Goal: Task Accomplishment & Management: Complete application form

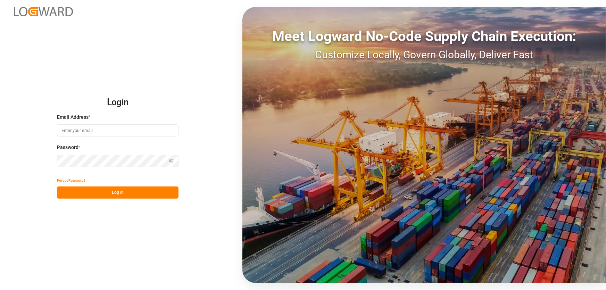
type input "shyamala.mantha@jamindustries.com"
click at [104, 188] on button "Log In" at bounding box center [117, 192] width 121 height 12
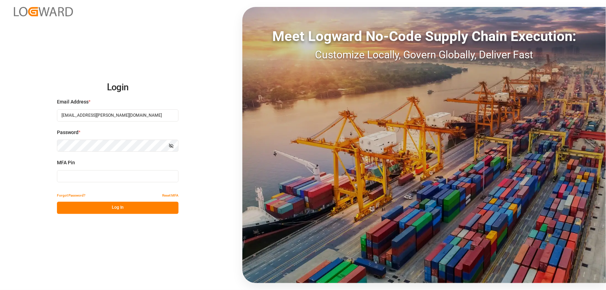
click at [87, 180] on input at bounding box center [117, 176] width 121 height 12
type input "058949"
click at [60, 207] on button "Log In" at bounding box center [117, 208] width 121 height 12
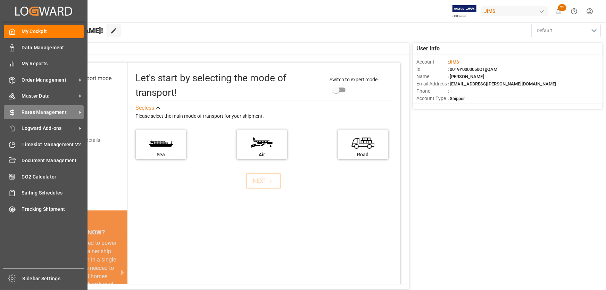
click at [34, 111] on span "Rates Management" at bounding box center [49, 112] width 55 height 7
click at [43, 111] on span "Rates Management" at bounding box center [49, 112] width 55 height 7
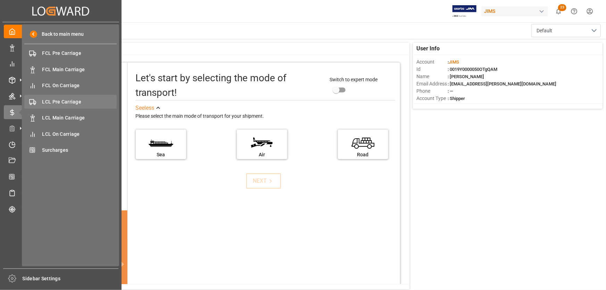
click at [61, 102] on span "LCL Pre Carriage" at bounding box center [79, 101] width 75 height 7
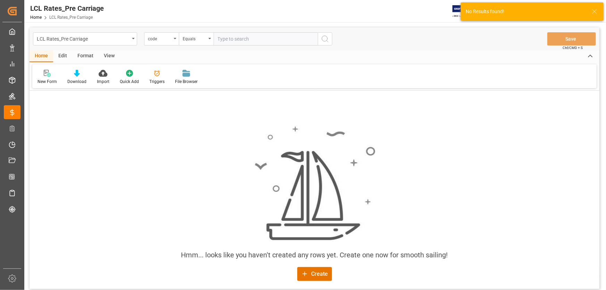
click at [89, 53] on div "Format" at bounding box center [85, 56] width 26 height 12
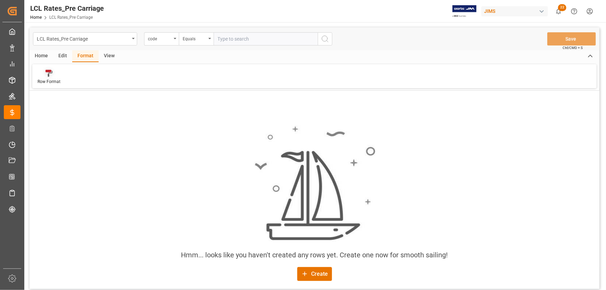
click at [46, 77] on div "Row Format" at bounding box center [48, 76] width 33 height 15
click at [105, 54] on div "View" at bounding box center [109, 56] width 21 height 12
click at [174, 38] on icon "open menu" at bounding box center [175, 38] width 3 height 1
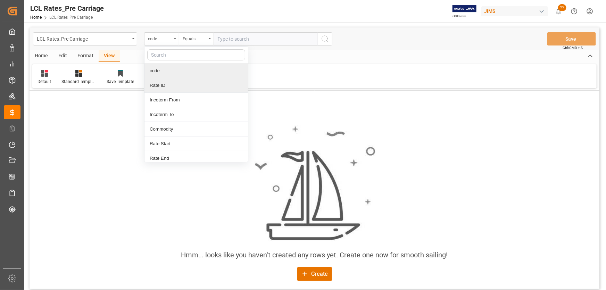
click at [300, 104] on div "Hmm... looks like you haven't created any rows yet. Create one now for smooth s…" at bounding box center [314, 190] width 570 height 198
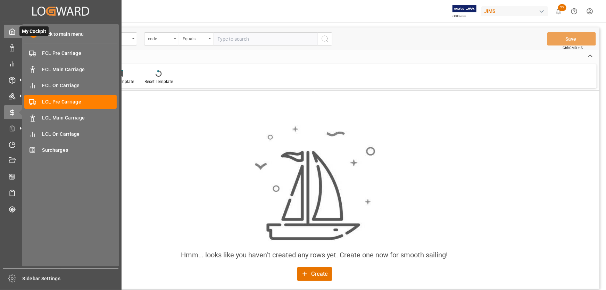
click at [10, 30] on icon at bounding box center [12, 32] width 5 height 6
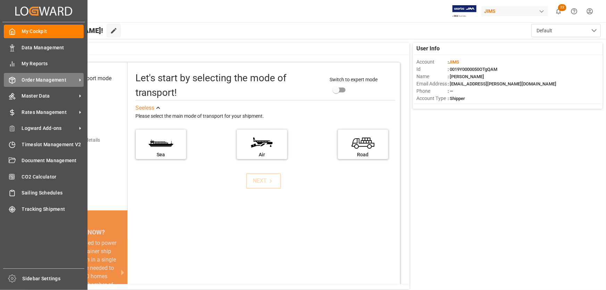
click at [47, 81] on span "Order Management" at bounding box center [49, 79] width 55 height 7
click at [41, 81] on span "Order Management" at bounding box center [49, 79] width 55 height 7
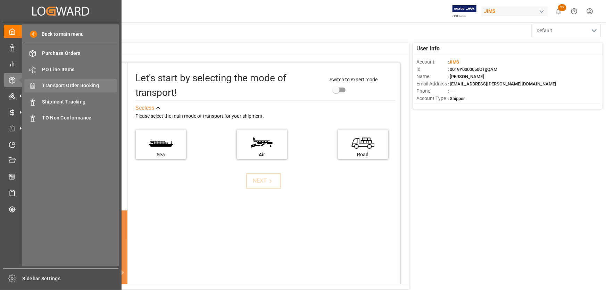
click at [86, 86] on span "Transport Order Booking" at bounding box center [79, 85] width 75 height 7
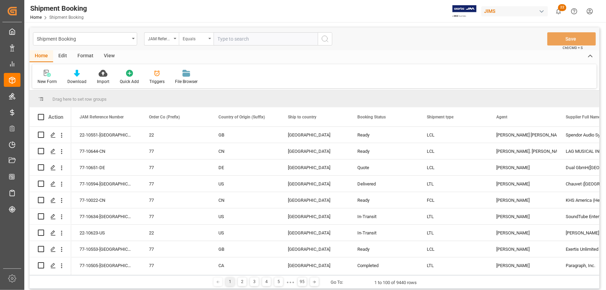
click at [210, 39] on icon "open menu" at bounding box center [209, 38] width 3 height 1
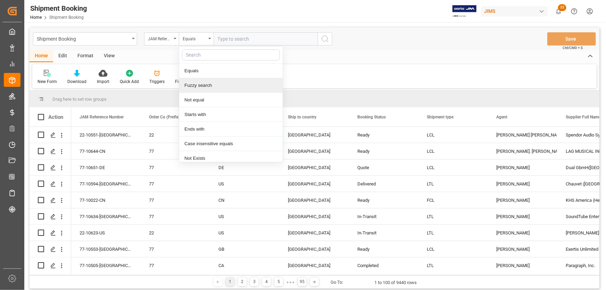
click at [200, 86] on div "Fuzzy search" at bounding box center [230, 85] width 103 height 15
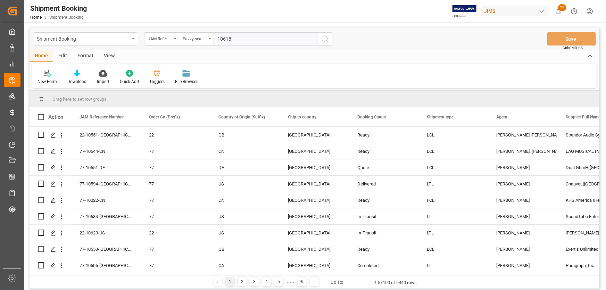
type input "10618"
click at [327, 39] on icon "search button" at bounding box center [325, 39] width 8 height 8
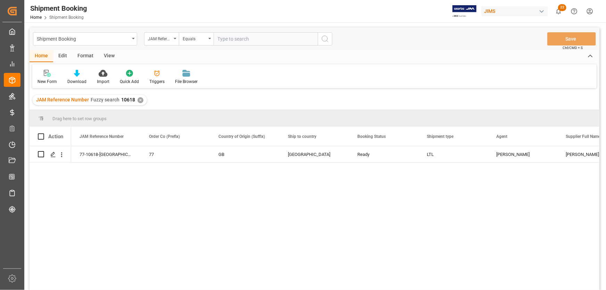
click at [121, 185] on div "77-10618-GB 77 GB Canada Ready LTL Shyamala Mantha Barnes & Mullins 647900" at bounding box center [335, 220] width 528 height 148
click at [100, 195] on div "77-10618-GB 77 GB Canada Ready LTL Shyamala Mantha Barnes & Mullins 647900" at bounding box center [335, 220] width 528 height 148
click at [111, 55] on div "View" at bounding box center [109, 56] width 21 height 12
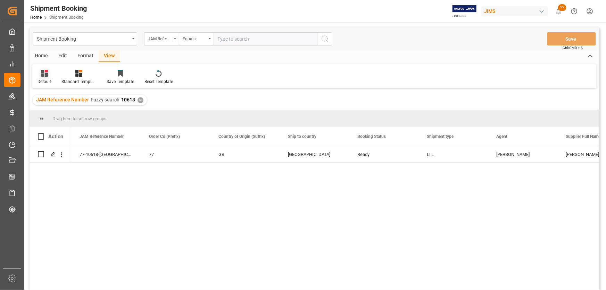
click at [39, 81] on div "Default" at bounding box center [44, 81] width 14 height 6
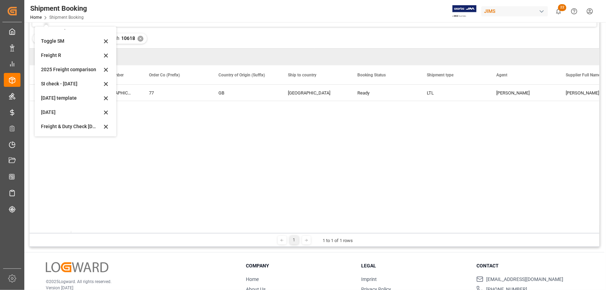
scroll to position [63, 0]
click at [51, 126] on div "Freight & Duty Check July 2025" at bounding box center [71, 124] width 61 height 7
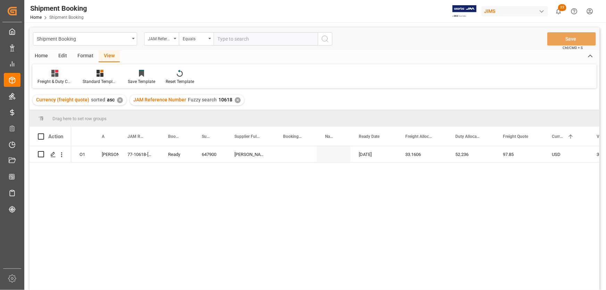
click at [56, 78] on div "Freight & Duty Check July 2025" at bounding box center [54, 76] width 45 height 15
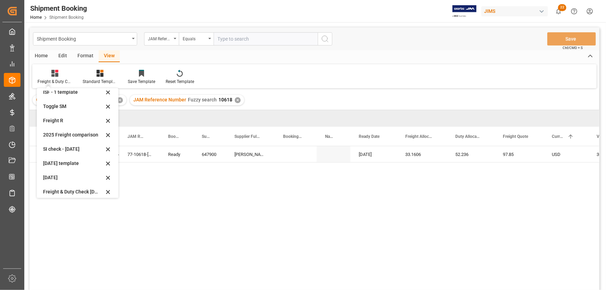
scroll to position [38, 0]
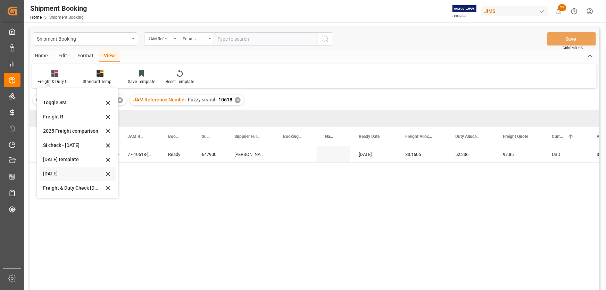
click at [51, 175] on div "July 2025" at bounding box center [73, 173] width 61 height 7
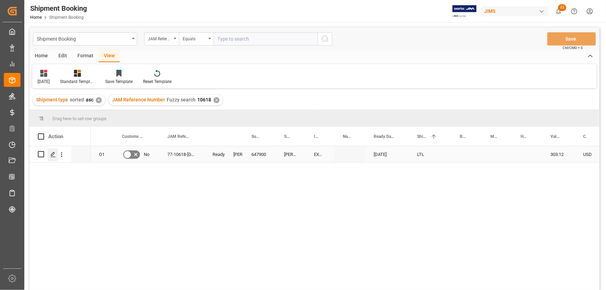
click at [54, 154] on icon "Press SPACE to select this row." at bounding box center [53, 155] width 6 height 6
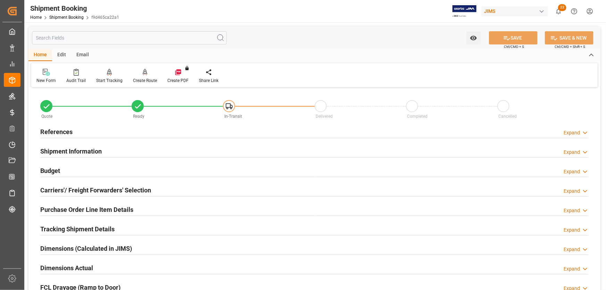
click at [71, 188] on h2 "Carriers'/ Freight Forwarders' Selection" at bounding box center [95, 189] width 111 height 9
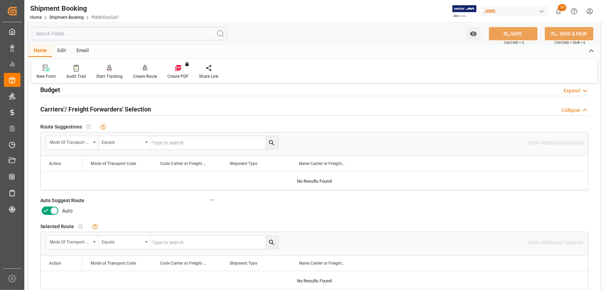
scroll to position [94, 0]
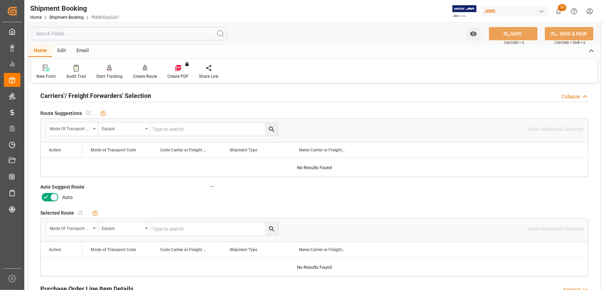
click at [52, 196] on icon at bounding box center [54, 197] width 8 height 8
click at [0, 0] on input "checkbox" at bounding box center [0, 0] width 0 height 0
click at [522, 32] on button "SAVE" at bounding box center [513, 33] width 49 height 13
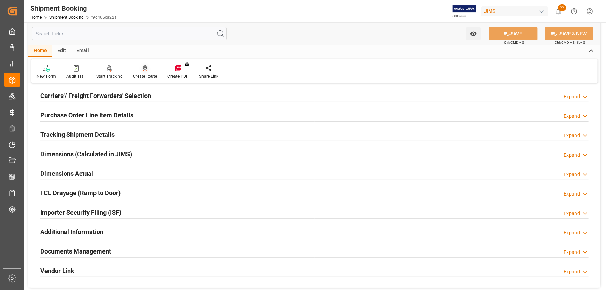
click at [141, 76] on div "Create Route" at bounding box center [145, 76] width 24 height 6
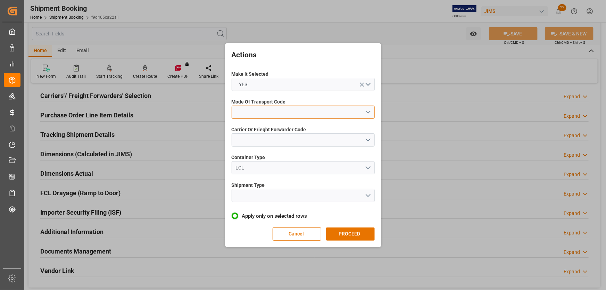
click at [262, 112] on button "open menu" at bounding box center [302, 112] width 143 height 13
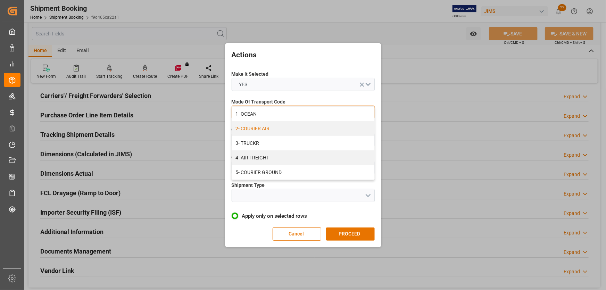
click at [257, 128] on div "2- COURIER AIR" at bounding box center [303, 128] width 142 height 15
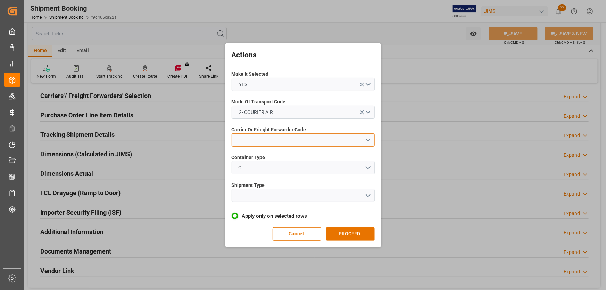
click at [254, 136] on button "open menu" at bounding box center [302, 139] width 143 height 13
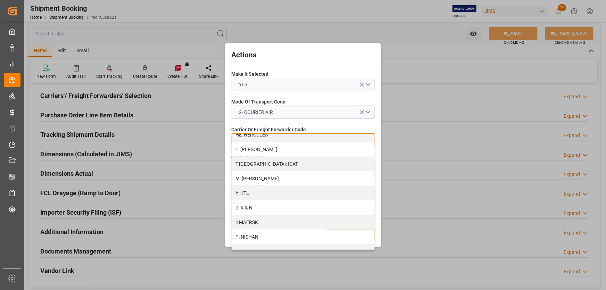
scroll to position [387, 0]
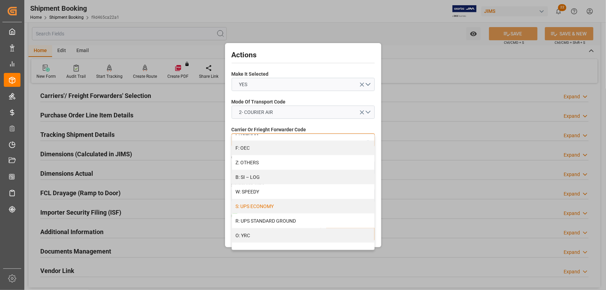
click at [254, 205] on div "S: UPS ECONOMY" at bounding box center [303, 206] width 142 height 15
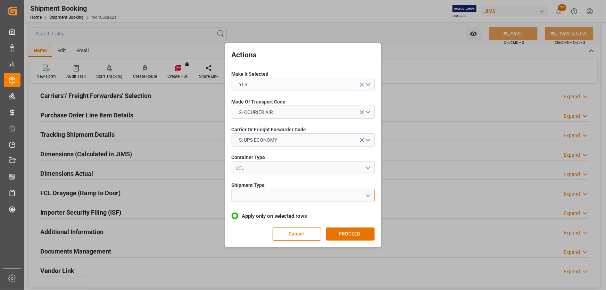
click at [255, 194] on button "open menu" at bounding box center [302, 195] width 143 height 13
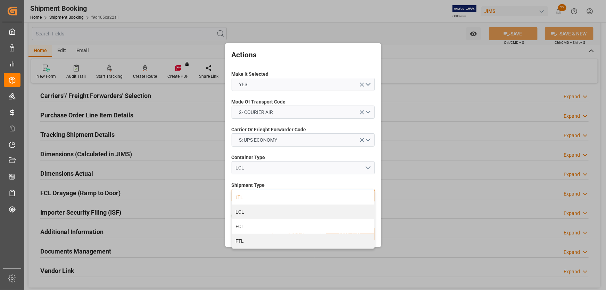
click at [241, 196] on div "LTL" at bounding box center [303, 197] width 142 height 15
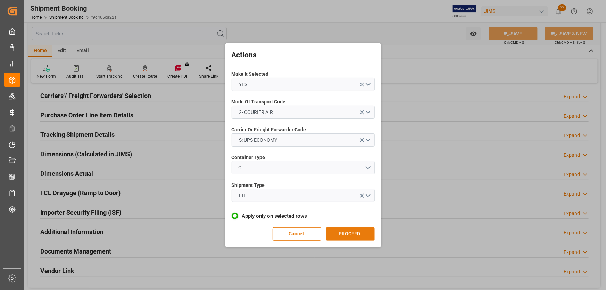
click at [351, 231] on button "PROCEED" at bounding box center [350, 233] width 49 height 13
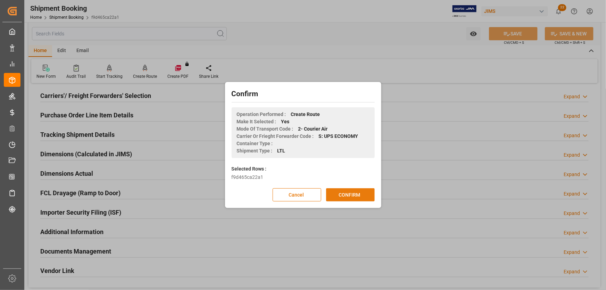
click at [350, 194] on button "CONFIRM" at bounding box center [350, 194] width 49 height 13
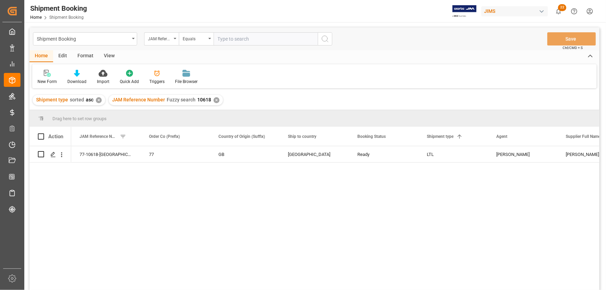
click at [109, 55] on div "View" at bounding box center [109, 56] width 21 height 12
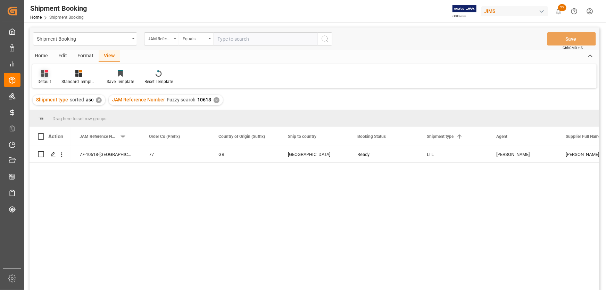
click at [42, 79] on div "Default" at bounding box center [44, 81] width 14 height 6
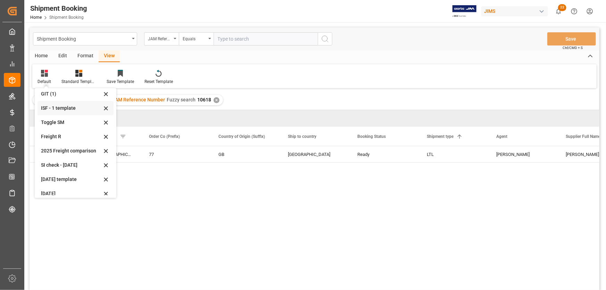
scroll to position [38, 0]
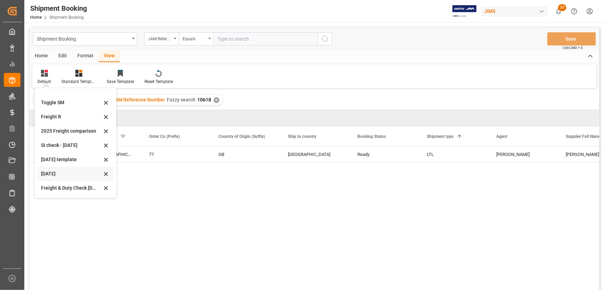
click at [47, 173] on div "July 2025" at bounding box center [71, 173] width 61 height 7
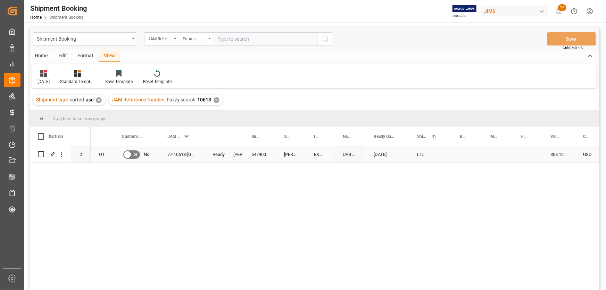
click at [471, 157] on div "Press SPACE to select this row." at bounding box center [466, 154] width 31 height 16
click at [464, 152] on div "Press SPACE to select this row." at bounding box center [466, 154] width 31 height 16
click at [465, 157] on input "Press SPACE to select this row." at bounding box center [466, 158] width 19 height 13
paste input "1Z06E18A0445071645"
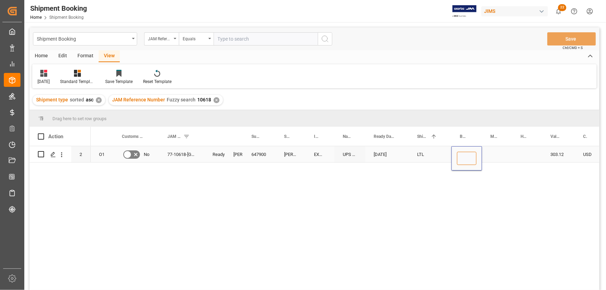
type input "1Z06E18A0445071645"
click at [499, 156] on div "Press SPACE to select this row." at bounding box center [497, 154] width 30 height 16
click at [465, 159] on div "1Z06E18A0445071645" at bounding box center [466, 154] width 31 height 16
drag, startPoint x: 481, startPoint y: 161, endPoint x: 526, endPoint y: 156, distance: 46.1
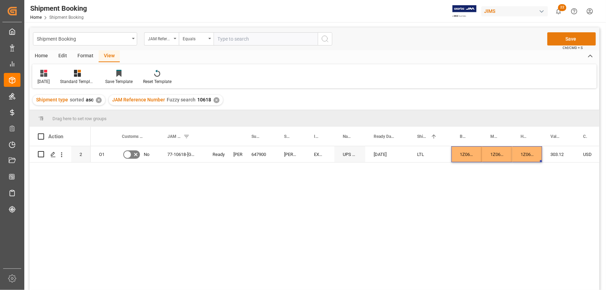
click at [578, 39] on button "Save" at bounding box center [571, 38] width 49 height 13
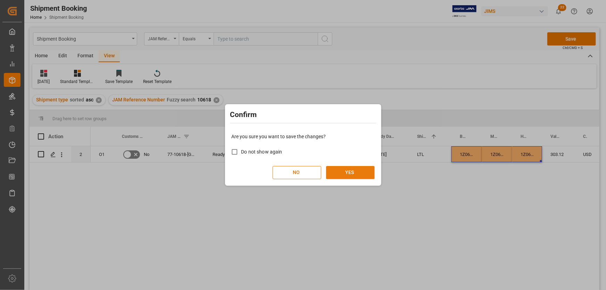
click at [365, 170] on button "YES" at bounding box center [350, 172] width 49 height 13
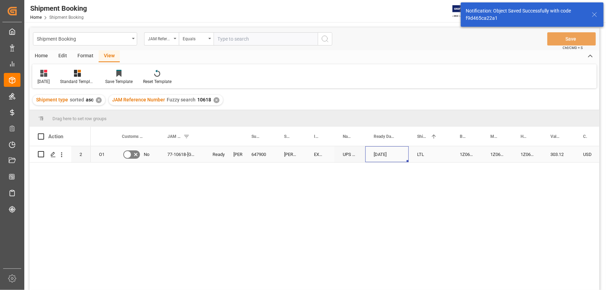
click at [366, 153] on div "08-22-2025" at bounding box center [386, 154] width 43 height 16
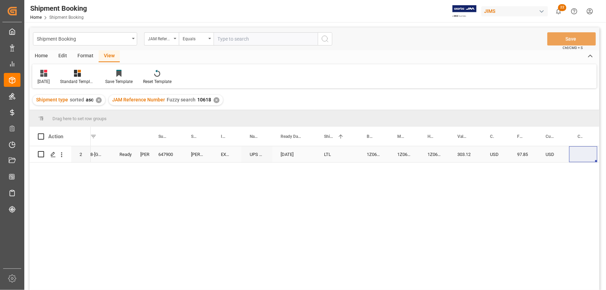
click at [354, 157] on div "LTL" at bounding box center [336, 154] width 43 height 16
click at [361, 151] on div "1Z06E18A0445071645" at bounding box center [373, 154] width 31 height 16
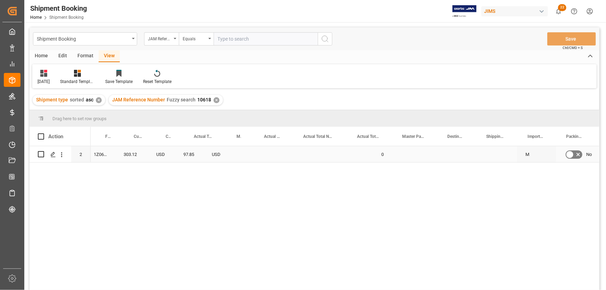
scroll to position [0, 504]
click at [157, 152] on div "USD" at bounding box center [142, 154] width 32 height 16
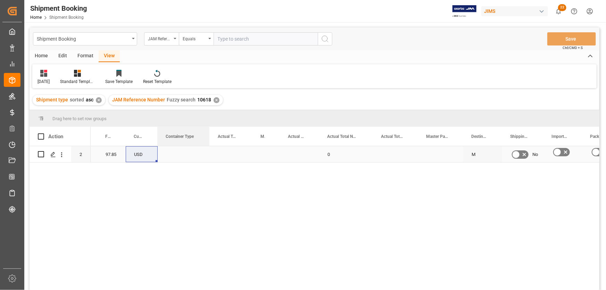
drag, startPoint x: 184, startPoint y: 135, endPoint x: 199, endPoint y: 152, distance: 22.6
click at [204, 152] on div "Action Mode of Transport Code House Bill of Lading Number Value (1) 2" at bounding box center [314, 211] width 570 height 168
click at [179, 152] on div "Press SPACE to select this row." at bounding box center [182, 154] width 48 height 16
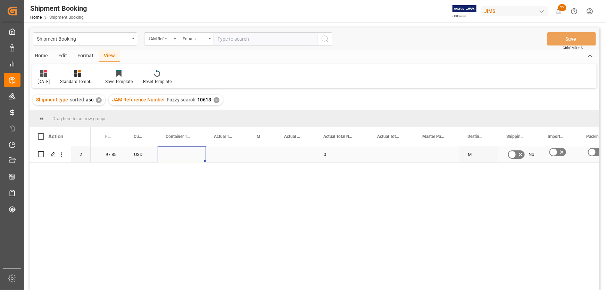
click at [229, 152] on div "Press SPACE to select this row." at bounding box center [227, 154] width 43 height 16
click at [226, 160] on input "Press SPACE to select this row." at bounding box center [227, 158] width 32 height 13
type input "7.2"
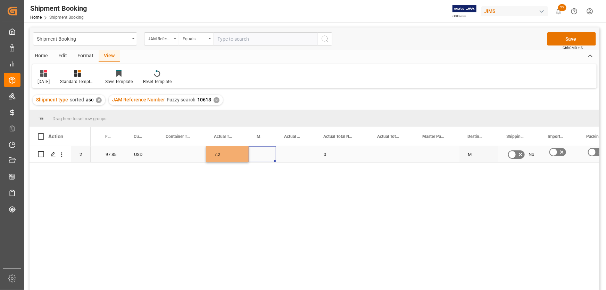
click at [257, 153] on div "Press SPACE to select this row." at bounding box center [261, 154] width 27 height 16
click at [258, 153] on button "open menu" at bounding box center [263, 158] width 10 height 11
click at [261, 172] on div "KG" at bounding box center [262, 178] width 16 height 24
type input "KG"
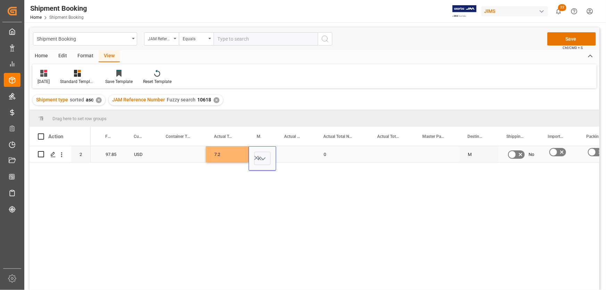
click at [289, 150] on div "Press SPACE to select this row." at bounding box center [295, 154] width 39 height 16
click at [289, 153] on div "Press SPACE to select this row." at bounding box center [295, 154] width 39 height 16
click at [294, 161] on input "Press SPACE to select this row." at bounding box center [295, 158] width 28 height 13
type input "1"
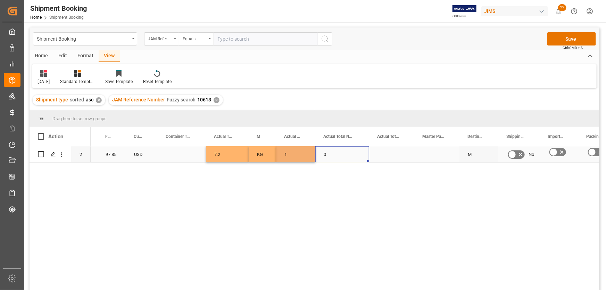
click at [346, 152] on div "0" at bounding box center [342, 154] width 54 height 16
click at [558, 36] on button "Save" at bounding box center [571, 38] width 49 height 13
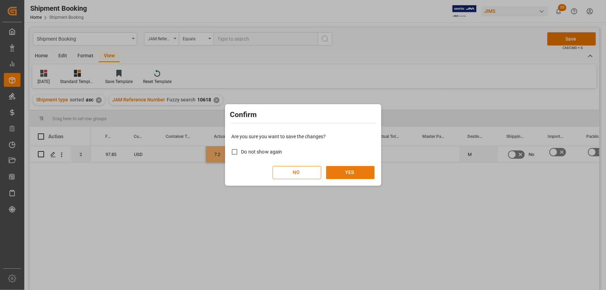
click at [344, 172] on button "YES" at bounding box center [350, 172] width 49 height 13
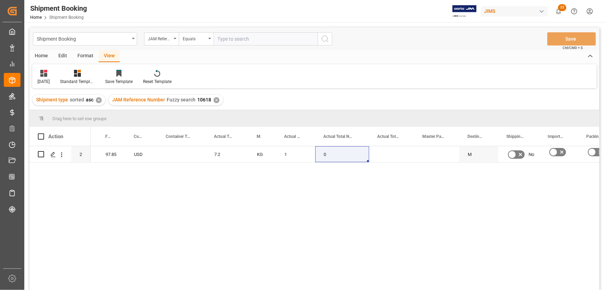
click at [154, 183] on div "1Z06E18A0445071645 303.12 USD 97.85 USD 7.2 KG 1 0 M No No" at bounding box center [345, 220] width 508 height 148
click at [178, 155] on div "Press SPACE to select this row." at bounding box center [182, 154] width 48 height 16
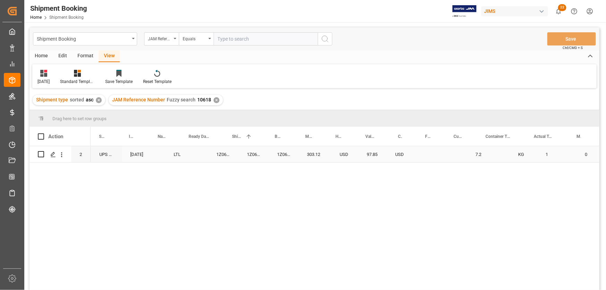
scroll to position [0, 0]
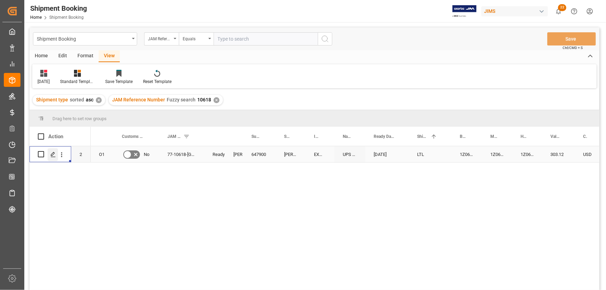
click at [56, 153] on icon "Press SPACE to select this row." at bounding box center [53, 155] width 6 height 6
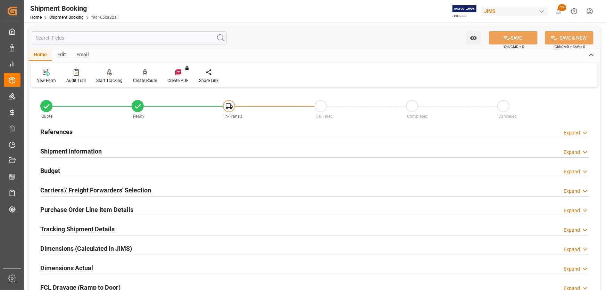
click at [55, 206] on h2 "Purchase Order Line Item Details" at bounding box center [86, 209] width 93 height 9
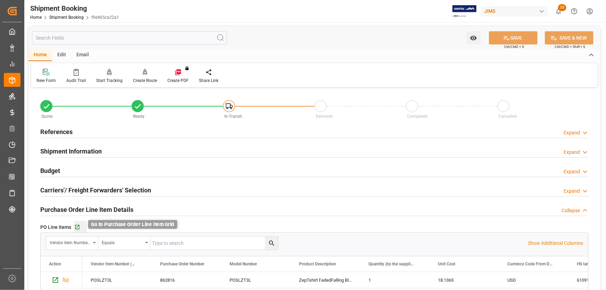
click at [77, 227] on icon "button" at bounding box center [77, 227] width 6 height 6
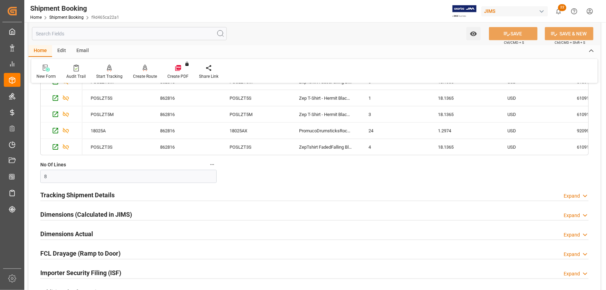
scroll to position [347, 0]
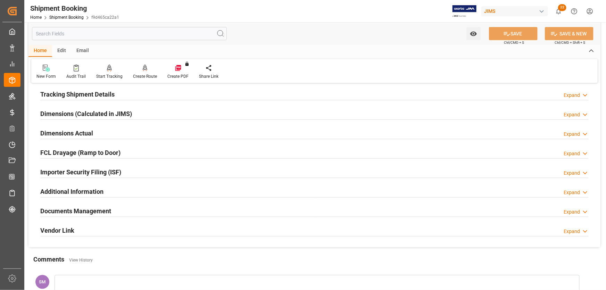
click at [57, 211] on h2 "Documents Management" at bounding box center [75, 210] width 71 height 9
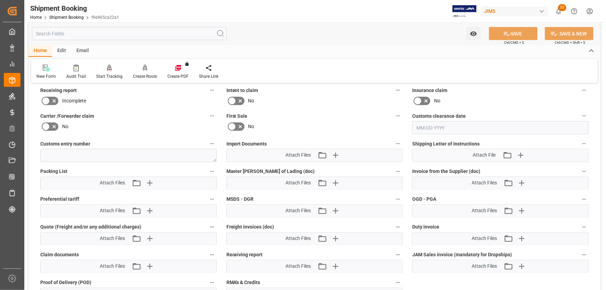
scroll to position [536, 0]
click at [521, 182] on icon "button" at bounding box center [521, 182] width 7 height 7
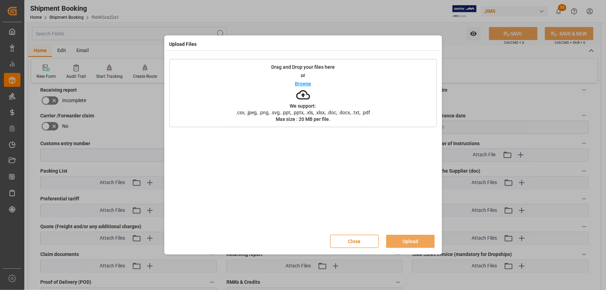
click at [296, 81] on p "Browse" at bounding box center [303, 83] width 16 height 5
click at [420, 236] on button "Upload" at bounding box center [410, 241] width 49 height 13
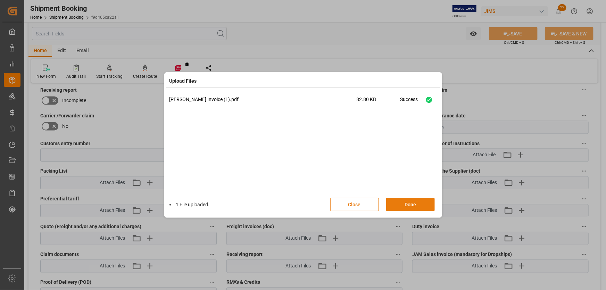
click at [405, 204] on button "Done" at bounding box center [410, 204] width 49 height 13
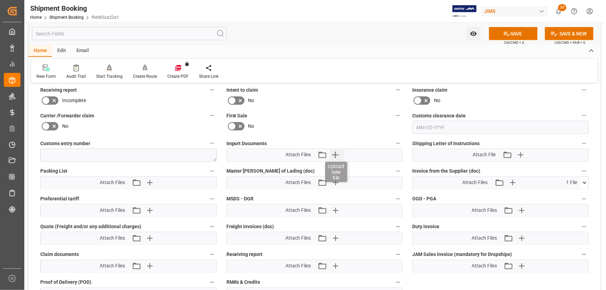
click at [334, 155] on icon "button" at bounding box center [335, 155] width 11 height 11
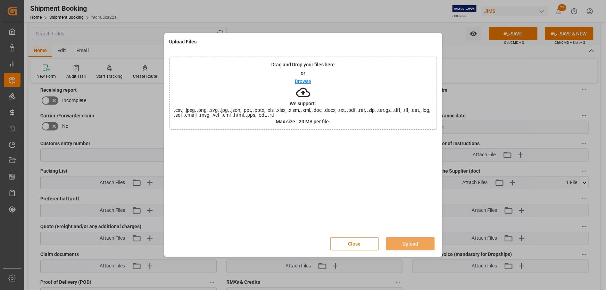
click at [300, 79] on p "Browse" at bounding box center [303, 81] width 16 height 5
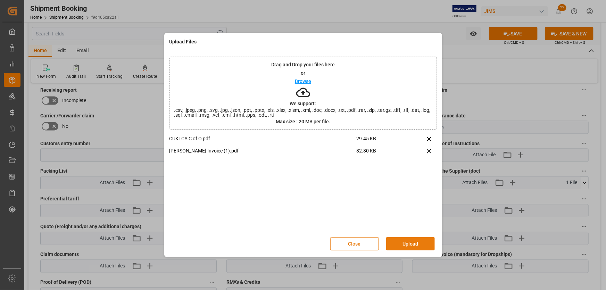
click at [418, 241] on button "Upload" at bounding box center [410, 243] width 49 height 13
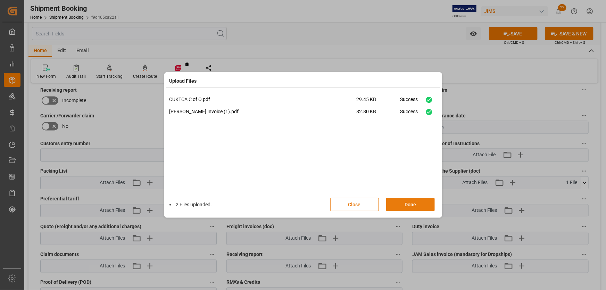
click at [408, 203] on button "Done" at bounding box center [410, 204] width 49 height 13
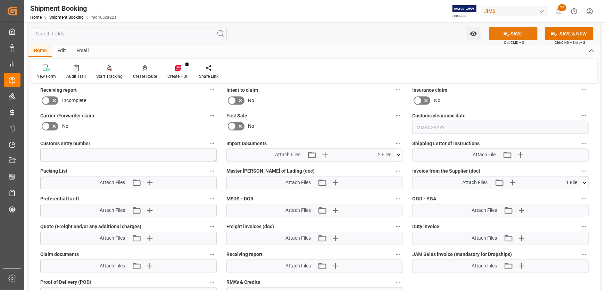
click at [509, 33] on button "SAVE" at bounding box center [513, 33] width 49 height 13
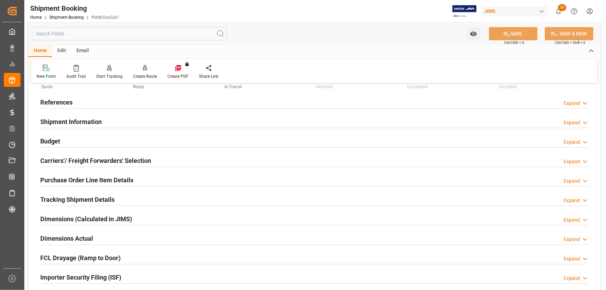
scroll to position [10, 0]
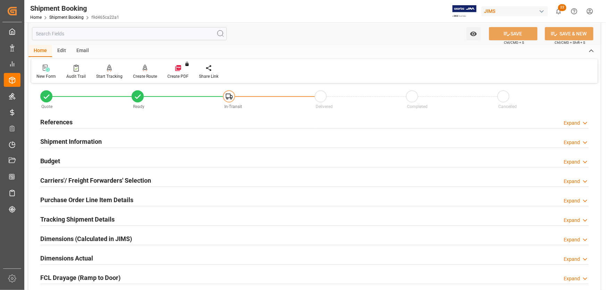
click at [52, 120] on h2 "References" at bounding box center [56, 121] width 32 height 9
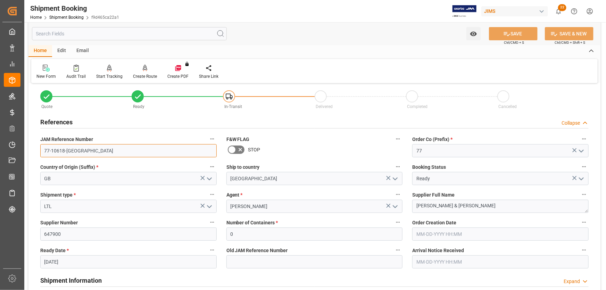
drag, startPoint x: 76, startPoint y: 153, endPoint x: 43, endPoint y: 148, distance: 33.8
click at [43, 148] on input "77-10618-GB" at bounding box center [128, 150] width 176 height 13
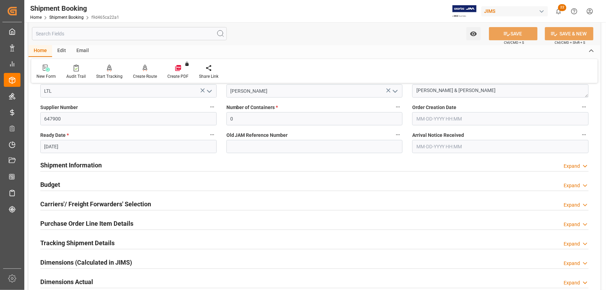
scroll to position [136, 0]
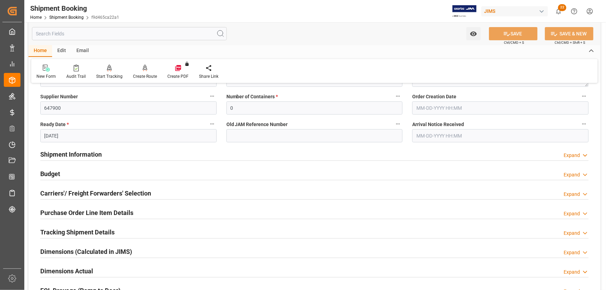
click at [74, 230] on h2 "Tracking Shipment Details" at bounding box center [77, 231] width 74 height 9
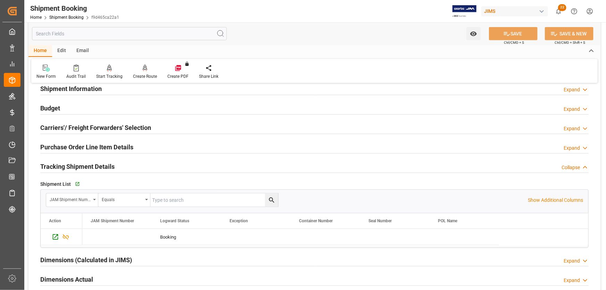
scroll to position [230, 0]
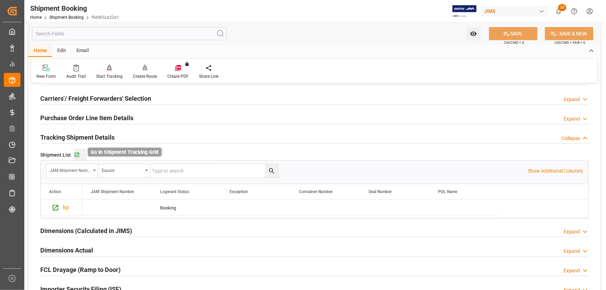
click at [77, 153] on icon "button" at bounding box center [77, 155] width 5 height 5
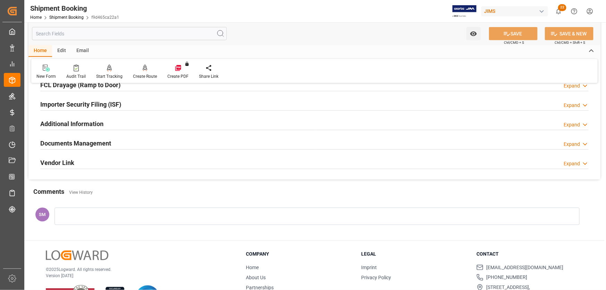
scroll to position [420, 0]
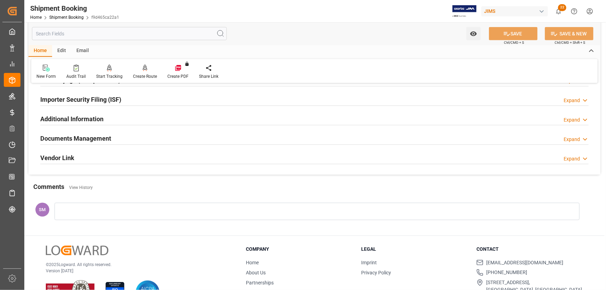
click at [83, 139] on h2 "Documents Management" at bounding box center [75, 138] width 71 height 9
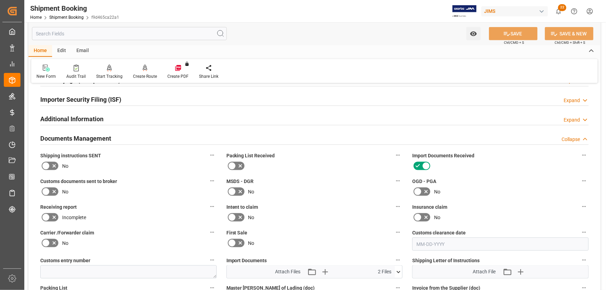
scroll to position [514, 0]
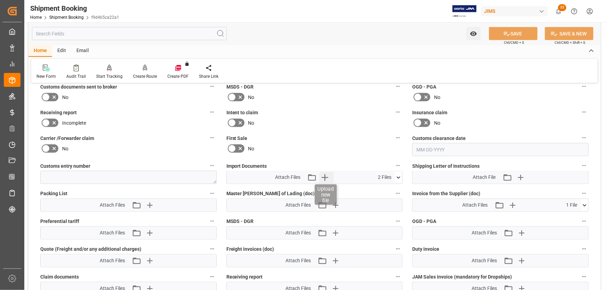
click at [327, 177] on icon "button" at bounding box center [324, 177] width 11 height 11
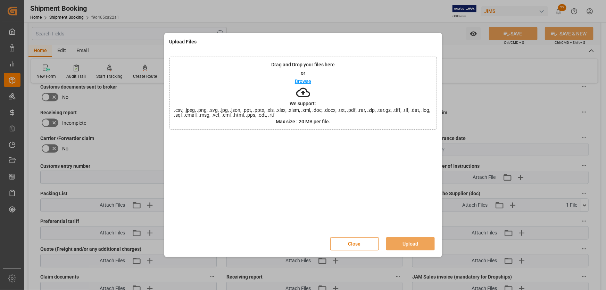
click at [299, 84] on div "Browse" at bounding box center [303, 81] width 16 height 8
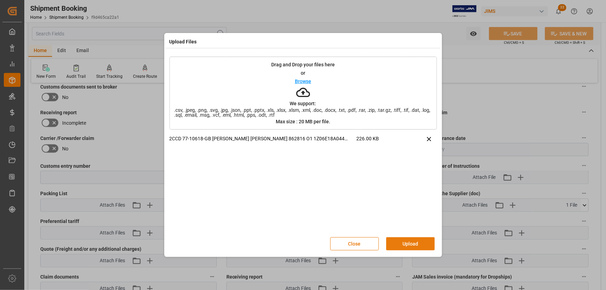
click at [412, 244] on button "Upload" at bounding box center [410, 243] width 49 height 13
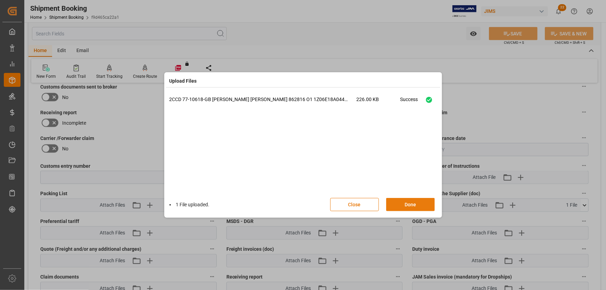
click at [406, 206] on button "Done" at bounding box center [410, 204] width 49 height 13
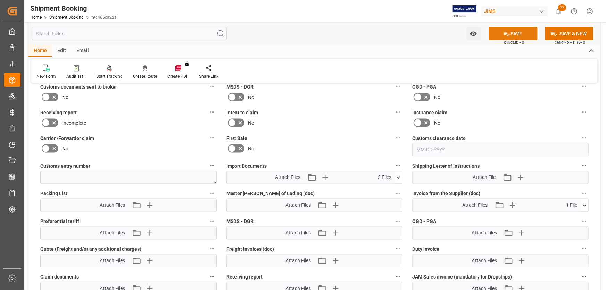
click at [525, 35] on button "SAVE" at bounding box center [513, 33] width 49 height 13
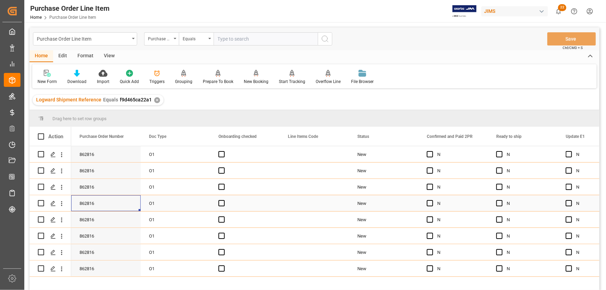
click at [137, 202] on div "862816" at bounding box center [105, 203] width 69 height 16
click at [104, 56] on div "View" at bounding box center [109, 56] width 21 height 12
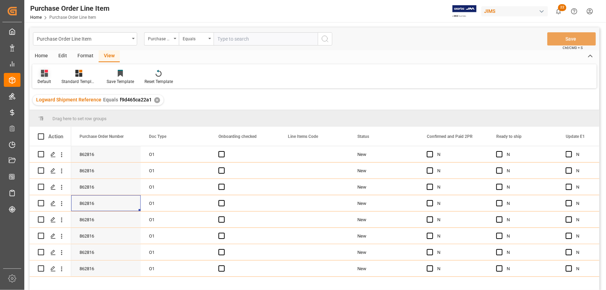
click at [44, 80] on div "Default" at bounding box center [44, 81] width 14 height 6
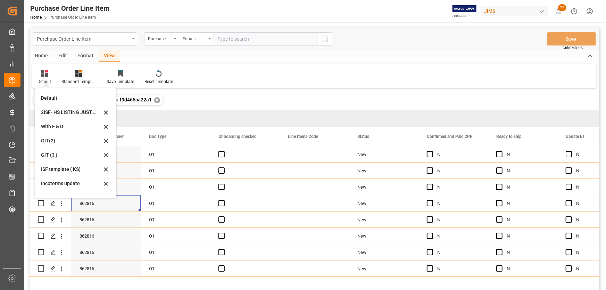
click at [78, 70] on icon at bounding box center [78, 73] width 7 height 7
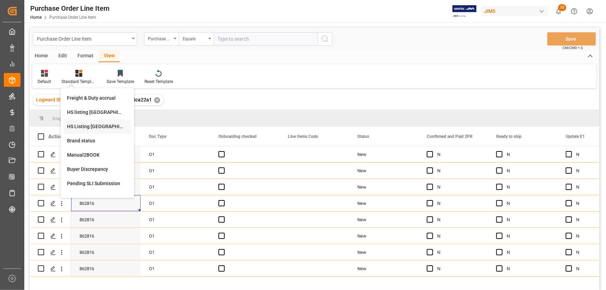
click at [93, 126] on div "HS Listing CANADA" at bounding box center [97, 126] width 61 height 7
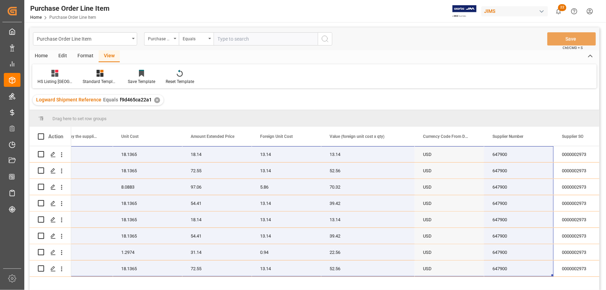
scroll to position [0, 472]
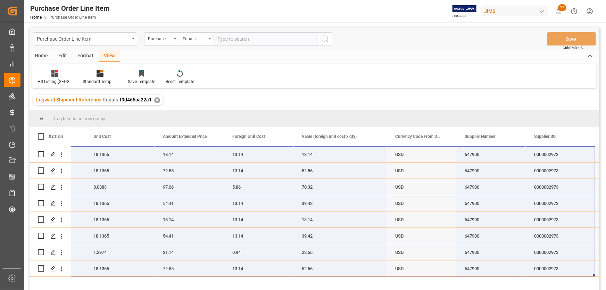
drag, startPoint x: 89, startPoint y: 152, endPoint x: 553, endPoint y: 285, distance: 482.1
click at [553, 285] on div "77-10618-GB ZepTshirt FadedFalling Blk L 1 18.1365 18.14 13.14 13.14 USD 647900…" at bounding box center [335, 220] width 528 height 148
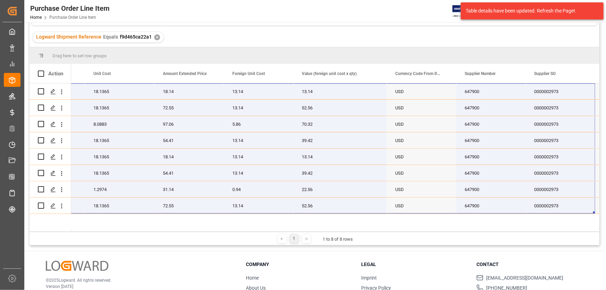
scroll to position [63, 0]
click at [502, 11] on div "Table details have been updated. Refresh the Page!." at bounding box center [529, 10] width 128 height 7
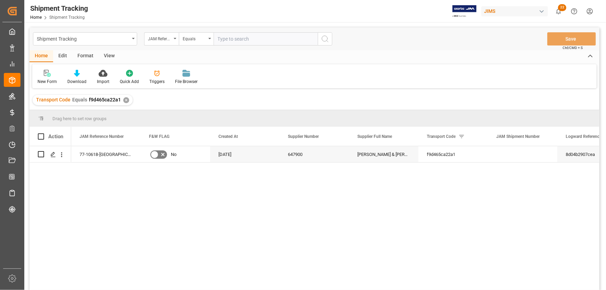
click at [106, 54] on div "View" at bounding box center [109, 56] width 21 height 12
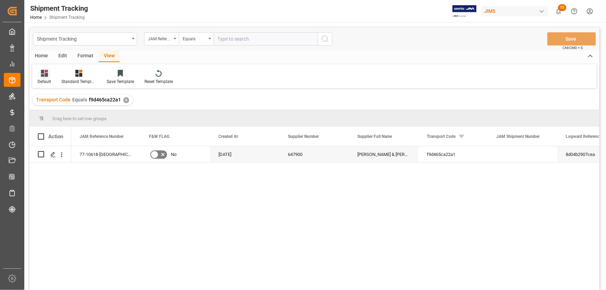
click at [45, 76] on icon at bounding box center [44, 73] width 7 height 7
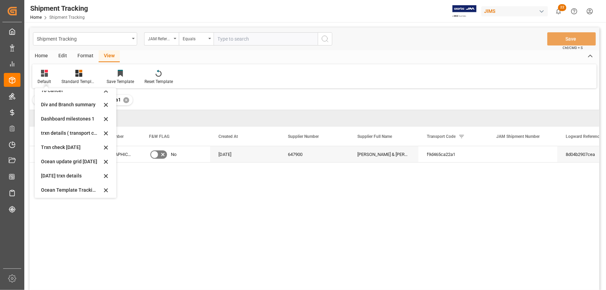
scroll to position [66, 0]
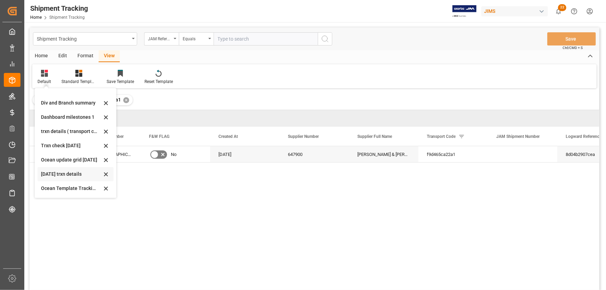
click at [38, 172] on div "[DATE] trxn details" at bounding box center [75, 174] width 76 height 14
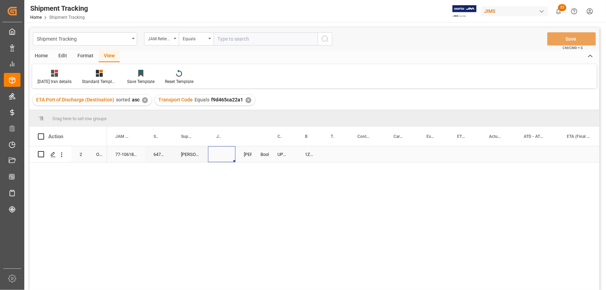
click at [215, 154] on div "Press SPACE to select this row." at bounding box center [221, 154] width 27 height 16
click at [219, 157] on input "Press SPACE to select this row." at bounding box center [221, 158] width 16 height 13
paste input "72639"
type input "72639"
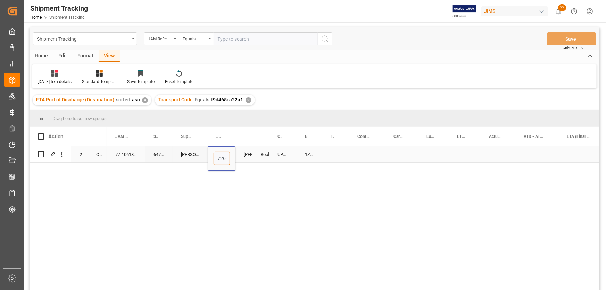
scroll to position [0, 5]
click at [338, 152] on div "Press SPACE to select this row." at bounding box center [335, 154] width 27 height 16
click at [317, 155] on div "1Z06E18A0445071645" at bounding box center [309, 154] width 26 height 16
drag, startPoint x: 320, startPoint y: 162, endPoint x: 342, endPoint y: 160, distance: 22.0
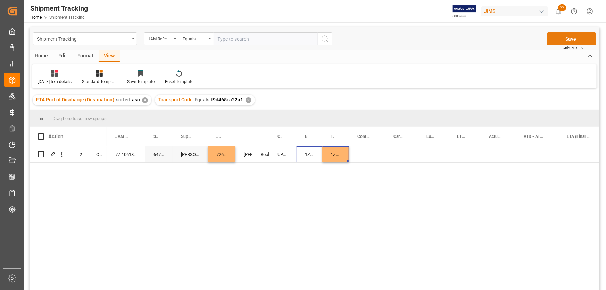
click at [571, 38] on button "Save" at bounding box center [571, 38] width 49 height 13
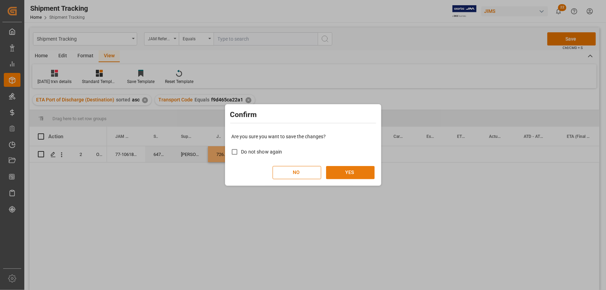
click at [354, 171] on button "YES" at bounding box center [350, 172] width 49 height 13
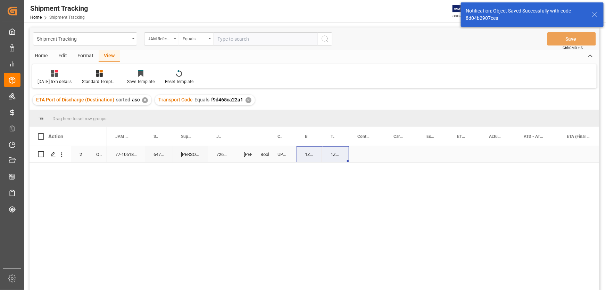
click at [364, 154] on div "Press SPACE to select this row." at bounding box center [367, 154] width 36 height 16
click at [375, 158] on button "Select" at bounding box center [366, 158] width 25 height 13
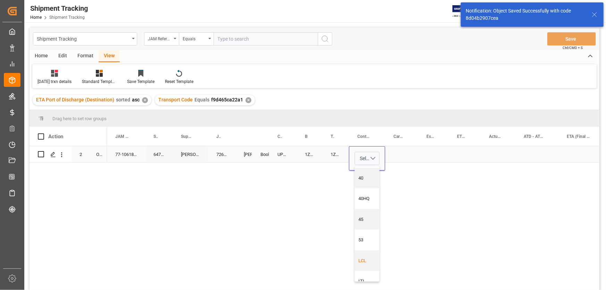
scroll to position [29, 0]
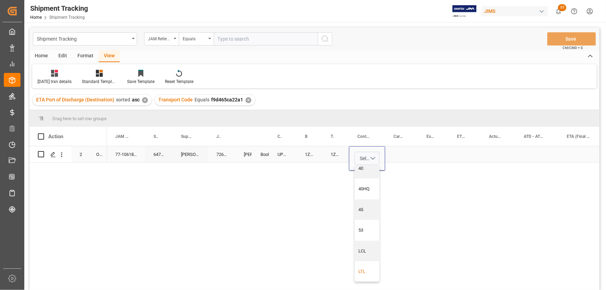
click at [361, 273] on div "LTL" at bounding box center [367, 271] width 17 height 7
click at [390, 151] on div "Press SPACE to select this row." at bounding box center [401, 154] width 33 height 16
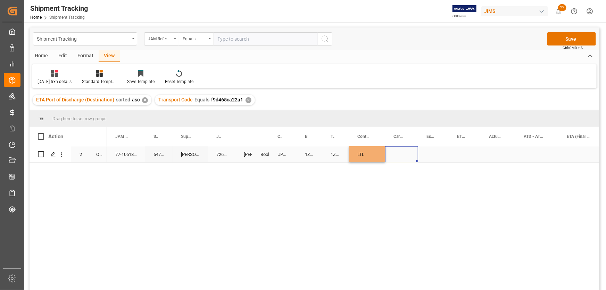
click at [393, 153] on div "Press SPACE to select this row." at bounding box center [401, 154] width 33 height 16
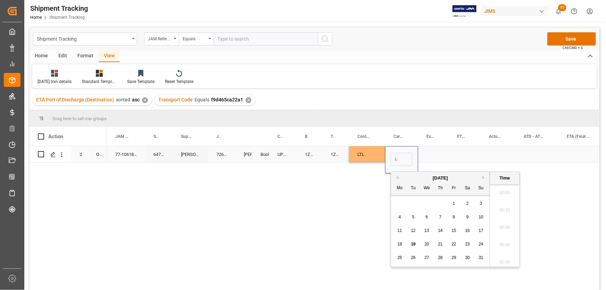
scroll to position [1095, 0]
click at [413, 244] on span "19" at bounding box center [413, 244] width 5 height 5
type input "[DATE] 00:00"
click at [458, 155] on div "Press SPACE to select this row." at bounding box center [464, 154] width 32 height 16
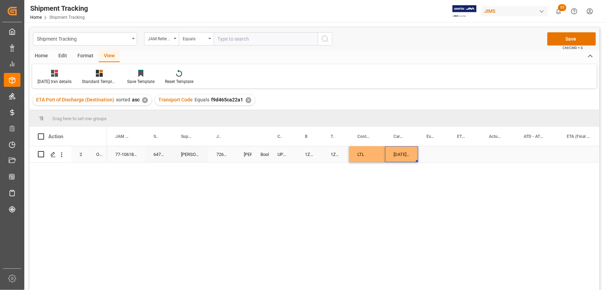
click at [400, 157] on div "[DATE] 00:00:00" at bounding box center [401, 154] width 33 height 16
drag, startPoint x: 416, startPoint y: 160, endPoint x: 516, endPoint y: 159, distance: 100.6
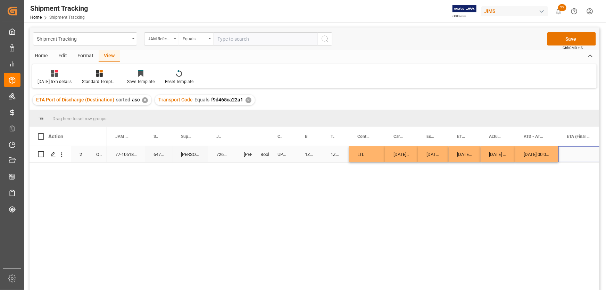
click at [568, 148] on div "Press SPACE to select this row." at bounding box center [582, 154] width 48 height 16
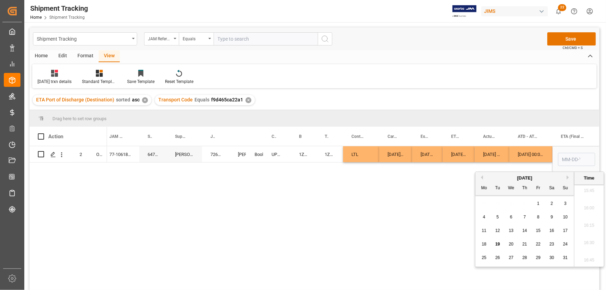
click at [537, 242] on span "22" at bounding box center [538, 244] width 5 height 5
type input "[DATE] 00:00"
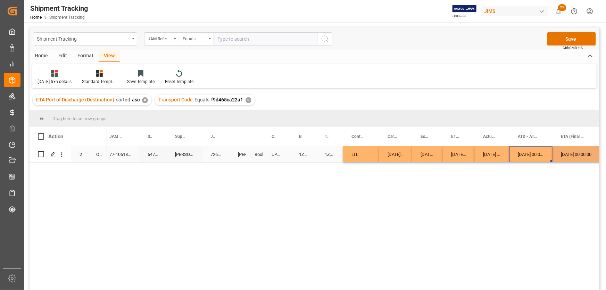
click at [524, 159] on div "[DATE] 00:00:00" at bounding box center [530, 154] width 43 height 16
click at [576, 40] on button "Save" at bounding box center [571, 38] width 49 height 13
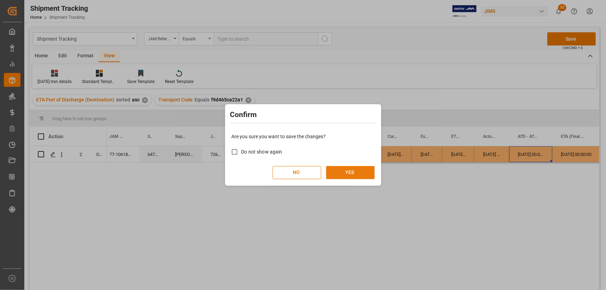
click at [354, 171] on button "YES" at bounding box center [350, 172] width 49 height 13
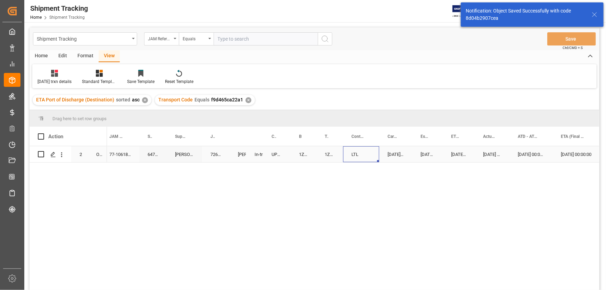
click at [355, 158] on div "LTL" at bounding box center [361, 154] width 36 height 16
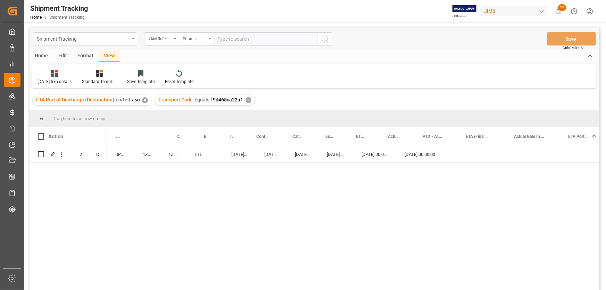
scroll to position [0, 0]
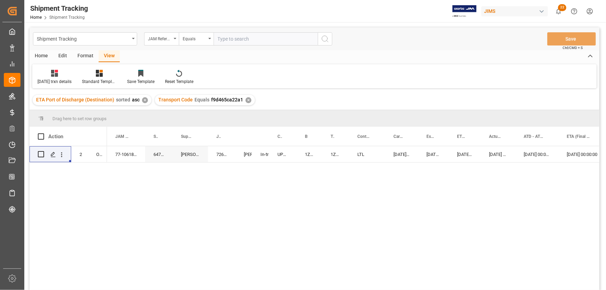
click at [350, 170] on div "[DATE] 00:00:00 [DATE] 00:00:00 [DATE] 00:00:00 [DATE] 00:00:00 [DATE] 00:00:00…" at bounding box center [353, 220] width 492 height 148
click at [161, 182] on div "[DATE] 00:00:00 [DATE] 00:00:00 [DATE] 00:00:00 [DATE] 00:00:00 [DATE] 00:00:00…" at bounding box center [353, 220] width 492 height 148
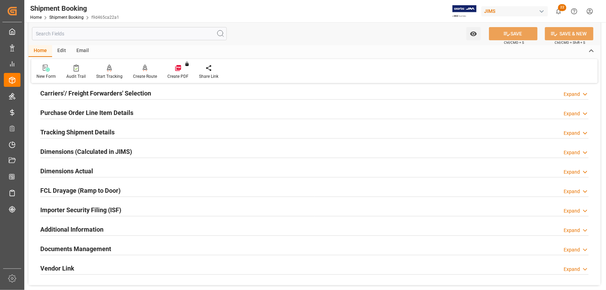
scroll to position [126, 0]
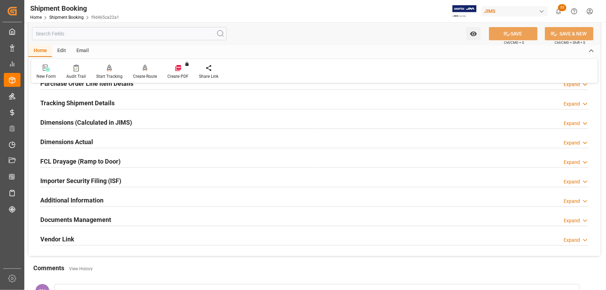
click at [73, 219] on h2 "Documents Management" at bounding box center [75, 219] width 71 height 9
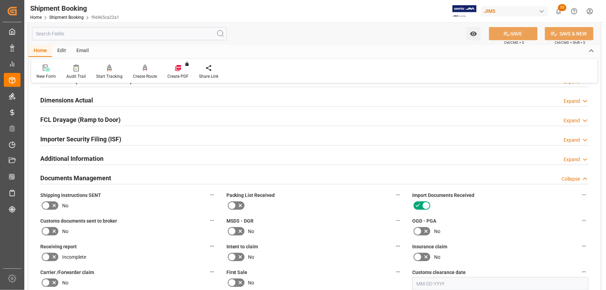
scroll to position [252, 0]
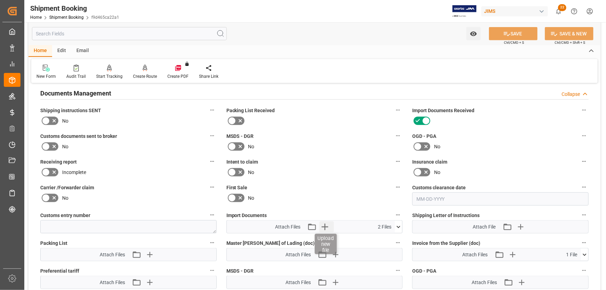
click at [327, 226] on icon "button" at bounding box center [324, 226] width 11 height 11
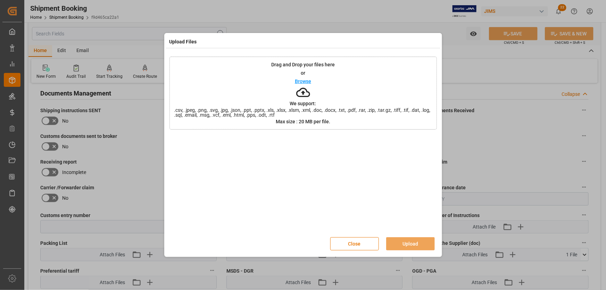
click at [299, 81] on p "Browse" at bounding box center [303, 81] width 16 height 5
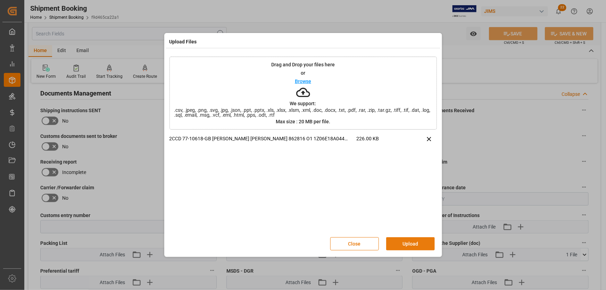
click at [410, 243] on button "Upload" at bounding box center [410, 243] width 49 height 13
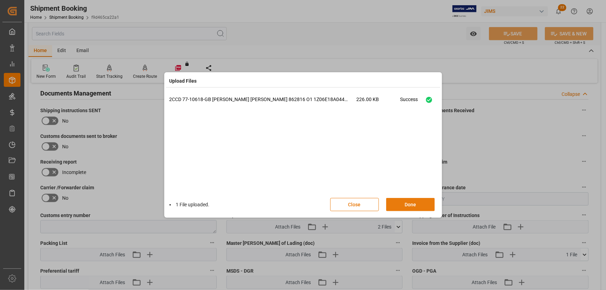
click at [407, 205] on button "Done" at bounding box center [410, 204] width 49 height 13
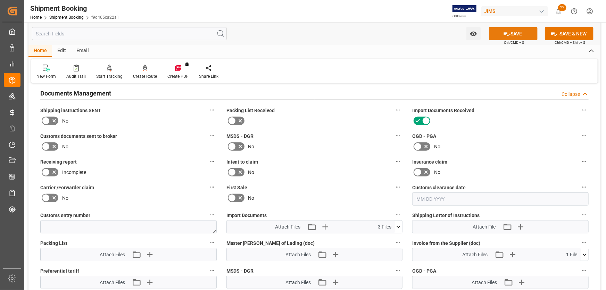
click at [520, 33] on button "SAVE" at bounding box center [513, 33] width 49 height 13
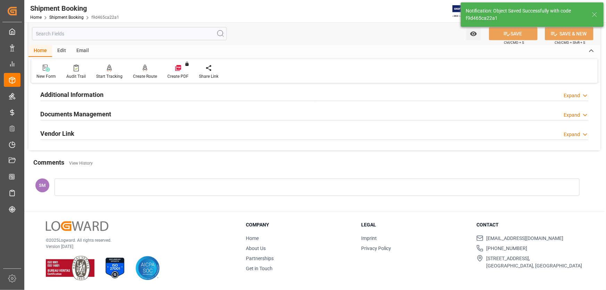
scroll to position [230, 0]
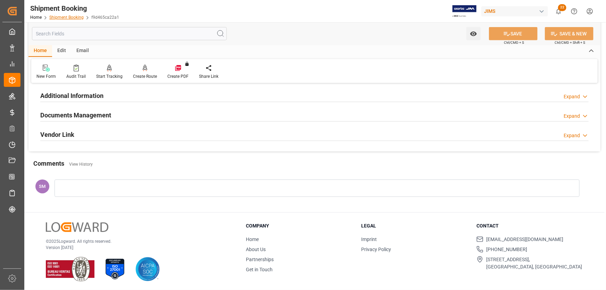
click at [66, 17] on link "Shipment Booking" at bounding box center [66, 17] width 34 height 5
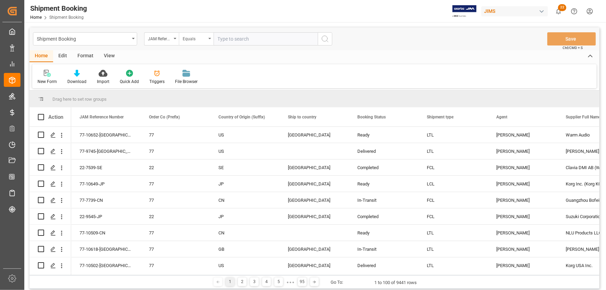
click at [210, 39] on div "Equals" at bounding box center [196, 38] width 35 height 13
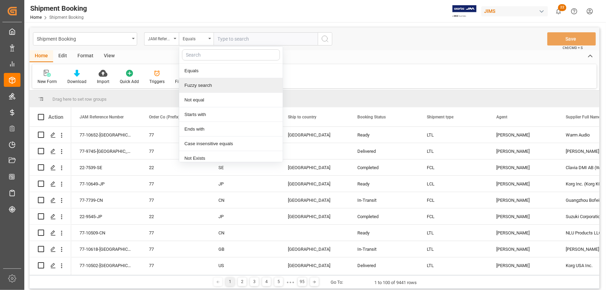
click at [199, 81] on div "Fuzzy search" at bounding box center [230, 85] width 103 height 15
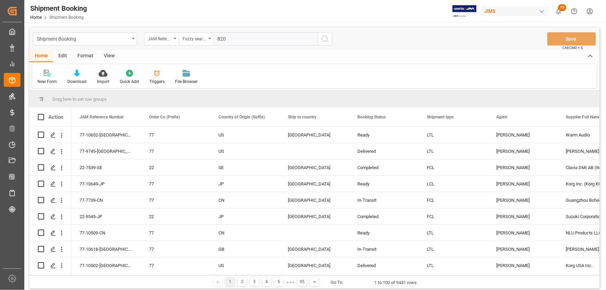
type input "8206"
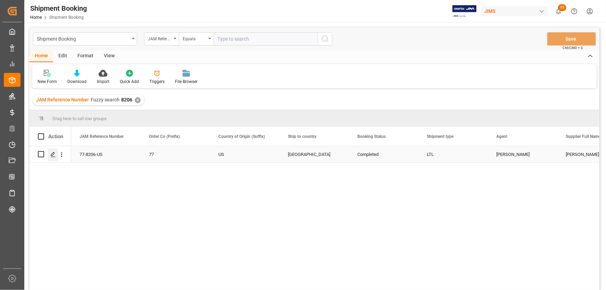
click at [54, 153] on polygon "Press SPACE to select this row." at bounding box center [52, 153] width 3 height 3
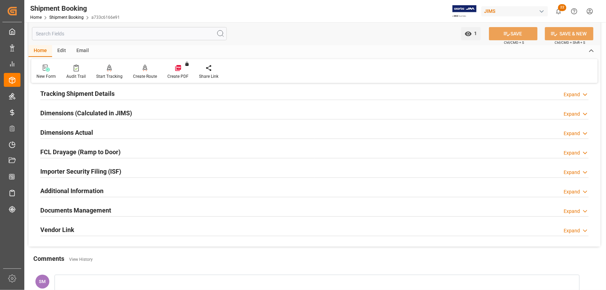
scroll to position [221, 0]
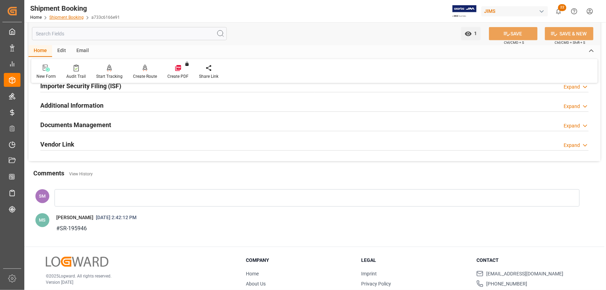
click at [64, 18] on link "Shipment Booking" at bounding box center [66, 17] width 34 height 5
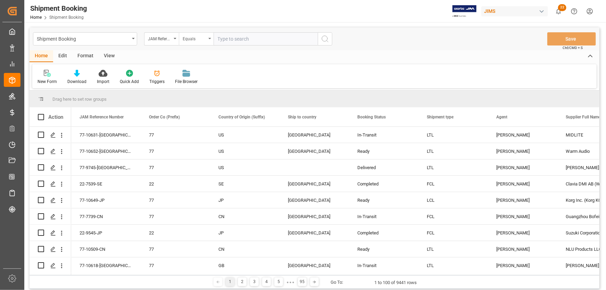
click at [212, 36] on div "Equals" at bounding box center [196, 38] width 35 height 13
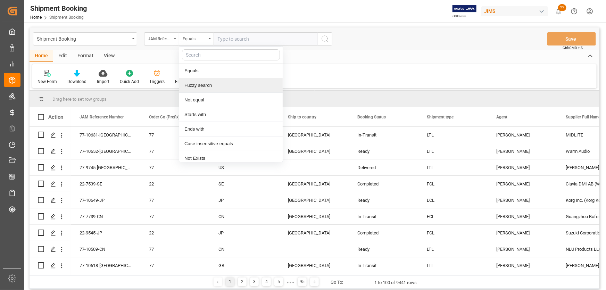
click at [196, 85] on div "Fuzzy search" at bounding box center [230, 85] width 103 height 15
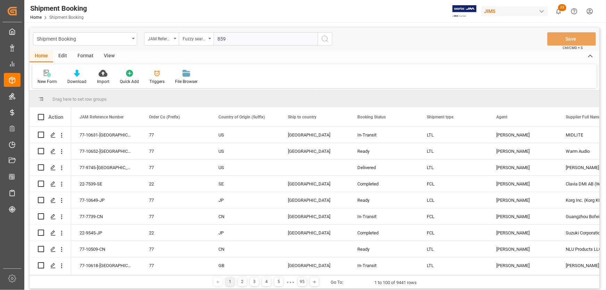
type input "8592"
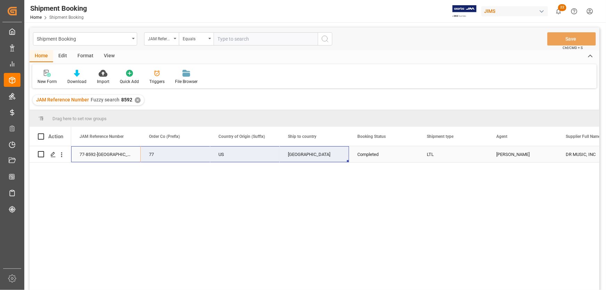
drag, startPoint x: 85, startPoint y: 156, endPoint x: 295, endPoint y: 154, distance: 210.0
click at [108, 53] on div "View" at bounding box center [109, 56] width 21 height 12
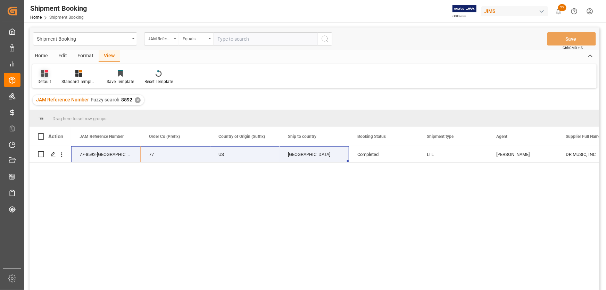
click at [37, 74] on div "Default" at bounding box center [44, 76] width 24 height 15
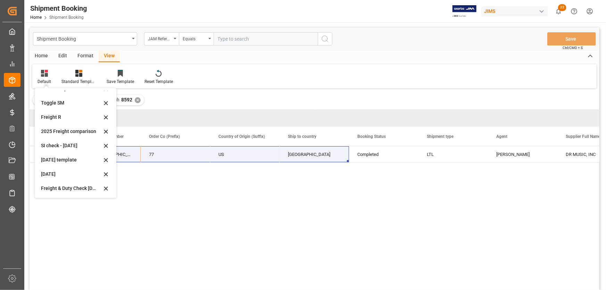
scroll to position [38, 0]
click at [46, 174] on div "July 2025" at bounding box center [71, 173] width 61 height 7
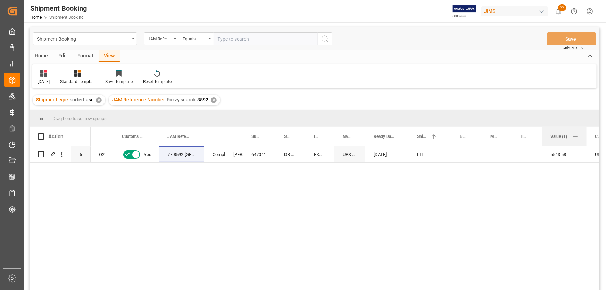
drag, startPoint x: 573, startPoint y: 129, endPoint x: 585, endPoint y: 136, distance: 13.7
click at [585, 136] on div at bounding box center [586, 136] width 3 height 19
click at [192, 183] on div "O2 Yes 77-8592-US Completed Manthan Sutaria 647041 DR MUSIC, INC EXW Westwood N…" at bounding box center [345, 220] width 508 height 148
drag, startPoint x: 167, startPoint y: 167, endPoint x: 168, endPoint y: 162, distance: 5.6
click at [167, 167] on div "O2 Yes 77-8592-US Completed Manthan Sutaria 647041 DR MUSIC, INC EXW Westwood N…" at bounding box center [345, 220] width 508 height 148
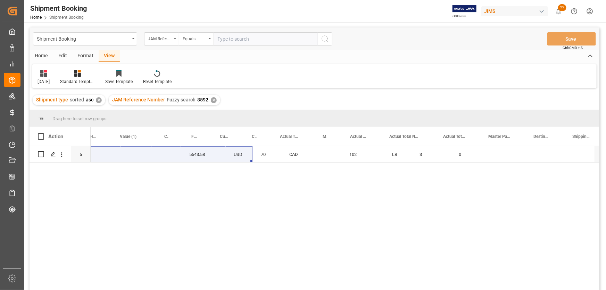
scroll to position [0, 500]
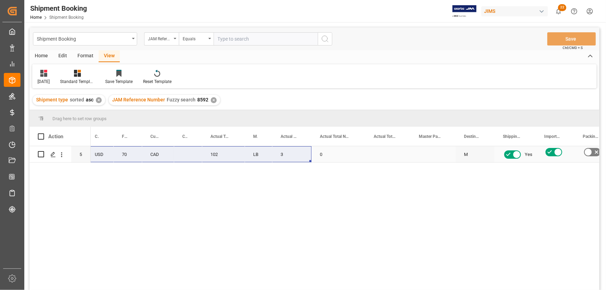
drag, startPoint x: 169, startPoint y: 156, endPoint x: 305, endPoint y: 159, distance: 136.1
click at [305, 159] on div "77-8592-US 5543.58 USD 70 CAD 102 LB 3 0 M Yes No" at bounding box center [449, 154] width 1717 height 16
click at [169, 152] on div "CAD" at bounding box center [158, 154] width 32 height 16
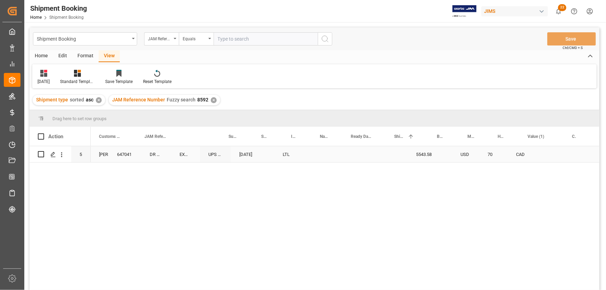
scroll to position [0, 0]
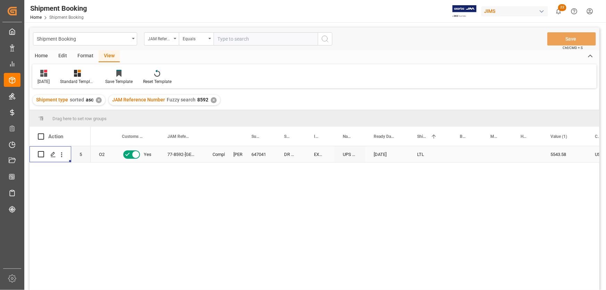
click at [178, 153] on div "77-8592-US" at bounding box center [181, 154] width 45 height 16
click at [55, 154] on icon "Press SPACE to select this row." at bounding box center [53, 155] width 6 height 6
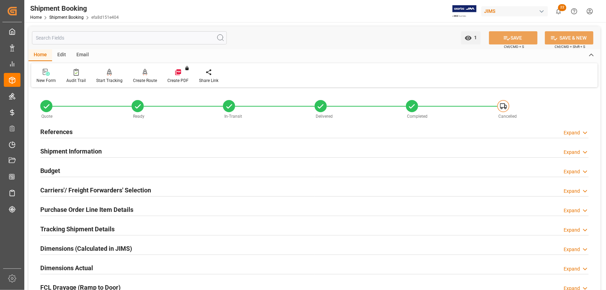
scroll to position [126, 0]
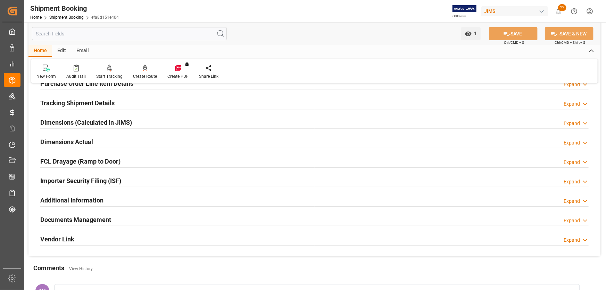
click at [58, 100] on h2 "Tracking Shipment Details" at bounding box center [77, 102] width 74 height 9
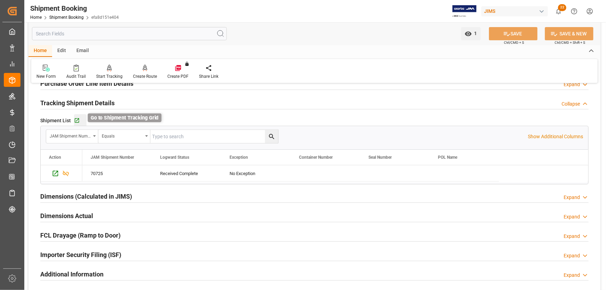
click at [76, 119] on icon "button" at bounding box center [77, 121] width 6 height 6
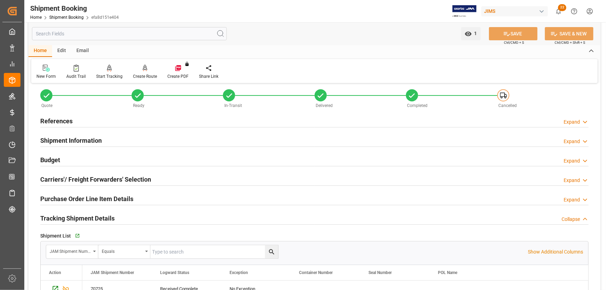
scroll to position [0, 0]
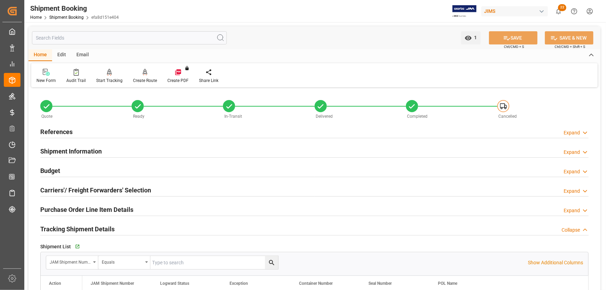
click at [58, 129] on h2 "References" at bounding box center [56, 131] width 32 height 9
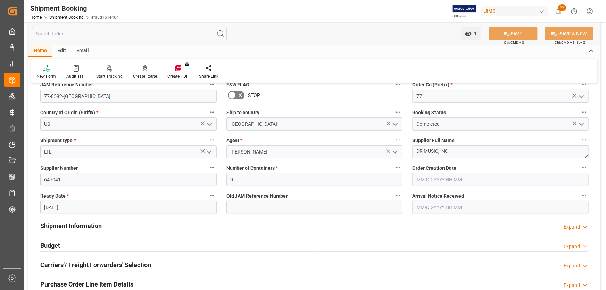
scroll to position [63, 0]
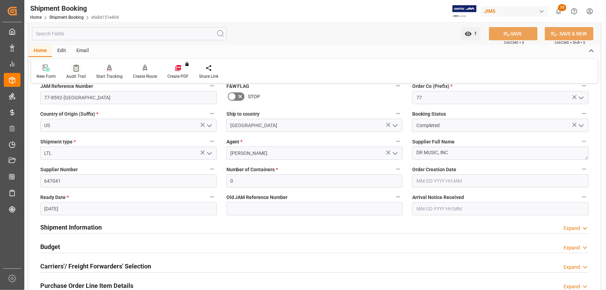
click at [77, 74] on div "Audit Trail" at bounding box center [75, 76] width 19 height 6
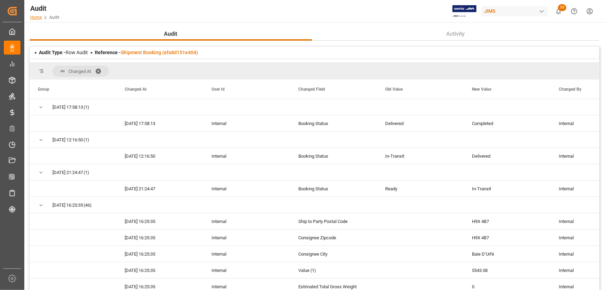
click at [34, 16] on link "Home" at bounding box center [35, 17] width 11 height 5
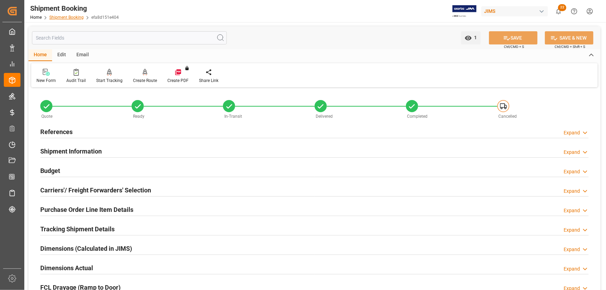
click at [57, 17] on link "Shipment Booking" at bounding box center [66, 17] width 34 height 5
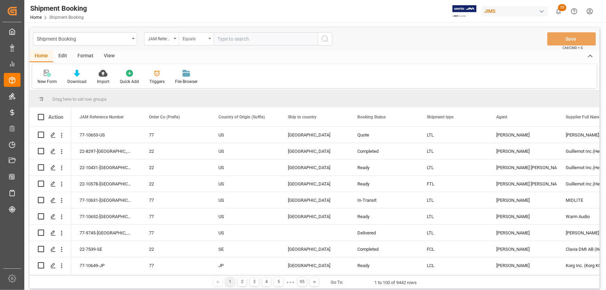
click at [211, 38] on icon "open menu" at bounding box center [209, 38] width 3 height 1
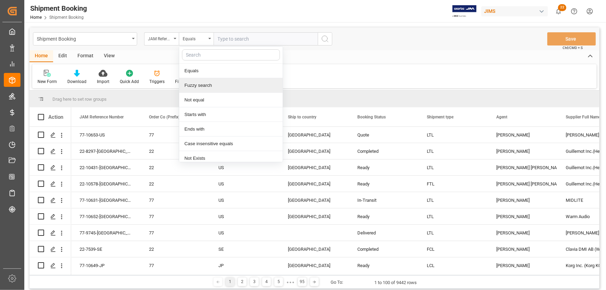
click at [205, 85] on div "Fuzzy search" at bounding box center [230, 85] width 103 height 15
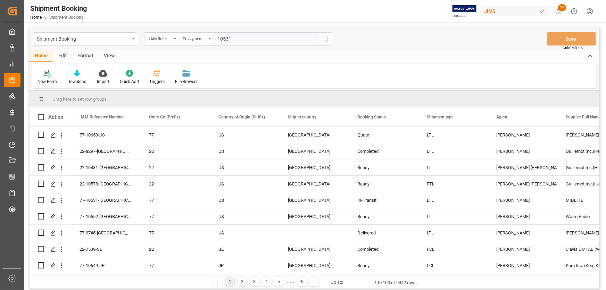
type input "10531"
click at [326, 40] on icon "search button" at bounding box center [325, 39] width 8 height 8
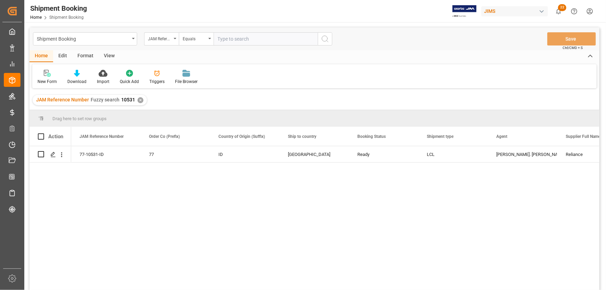
click at [111, 57] on div "View" at bounding box center [109, 56] width 21 height 12
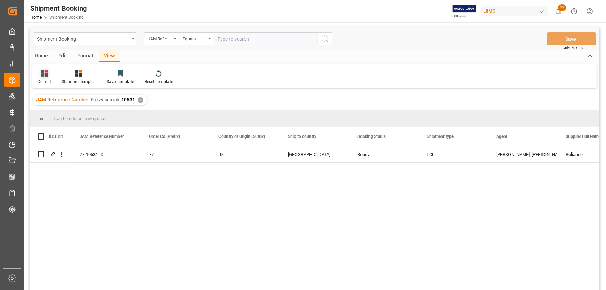
click at [43, 79] on div "Default" at bounding box center [44, 81] width 14 height 6
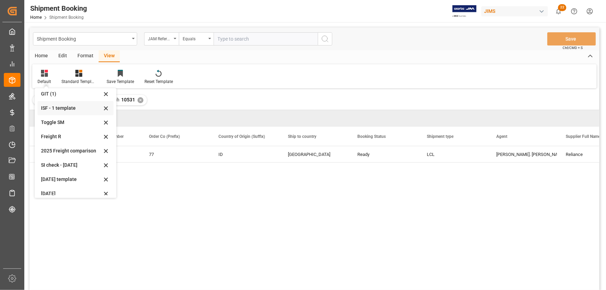
scroll to position [38, 0]
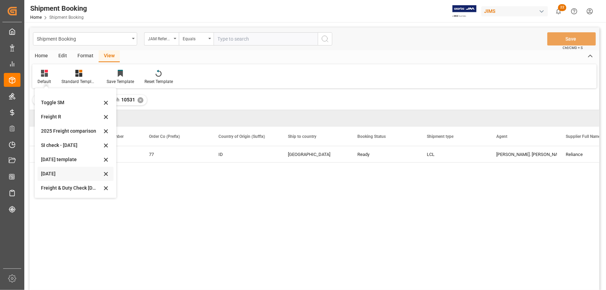
click at [50, 173] on div "July 2025" at bounding box center [71, 173] width 61 height 7
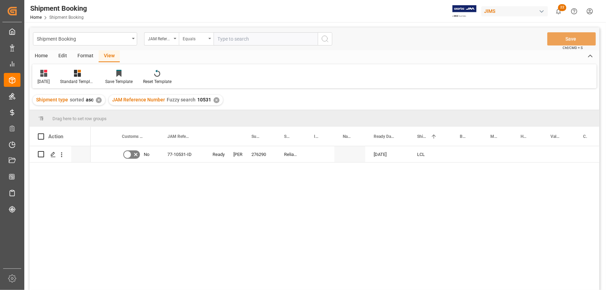
click at [211, 38] on div "Equals" at bounding box center [196, 38] width 35 height 13
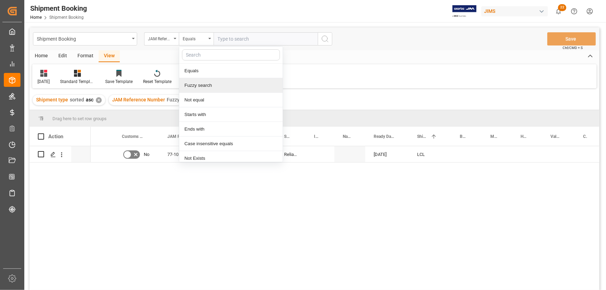
click at [206, 83] on div "Fuzzy search" at bounding box center [230, 85] width 103 height 15
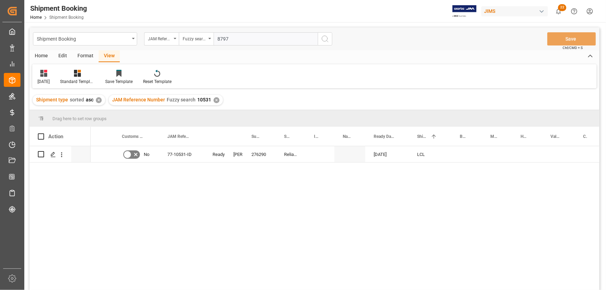
type input "8797"
click at [322, 39] on circle "search button" at bounding box center [325, 39] width 6 height 6
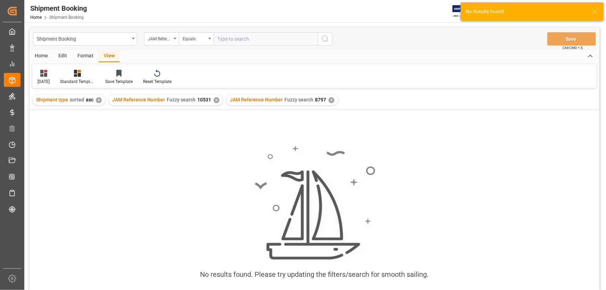
click at [214, 101] on div "✕" at bounding box center [216, 100] width 6 height 6
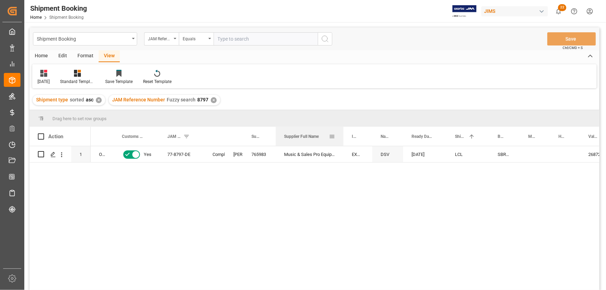
drag, startPoint x: 305, startPoint y: 132, endPoint x: 343, endPoint y: 142, distance: 39.1
click at [343, 142] on div at bounding box center [343, 136] width 3 height 19
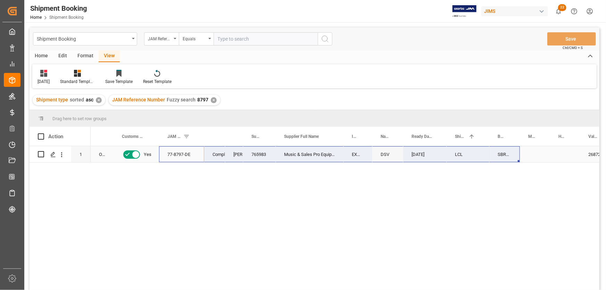
drag, startPoint x: 172, startPoint y: 152, endPoint x: 502, endPoint y: 158, distance: 329.4
click at [257, 194] on div "O9,O5 Yes 77-8797-DE Completed JangGyu Kim 765983 Music & Sales Pro Equip GmbH …" at bounding box center [345, 220] width 508 height 148
click at [106, 52] on div "View" at bounding box center [109, 56] width 21 height 12
click at [50, 74] on div at bounding box center [43, 72] width 12 height 7
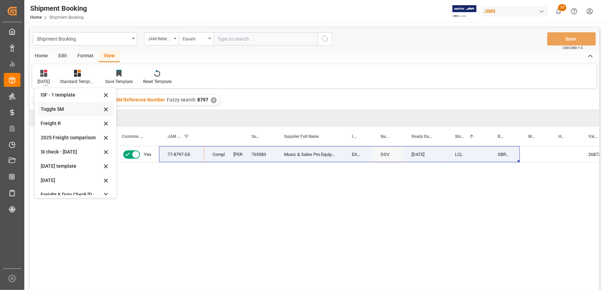
scroll to position [38, 0]
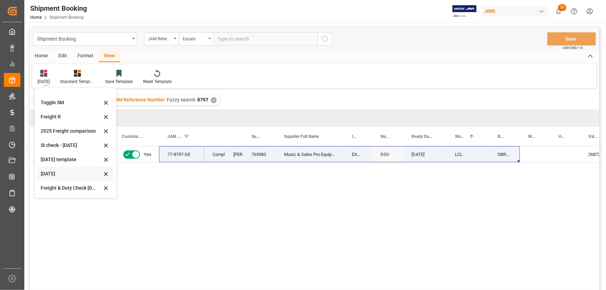
click at [47, 173] on div "July 2025" at bounding box center [71, 173] width 61 height 7
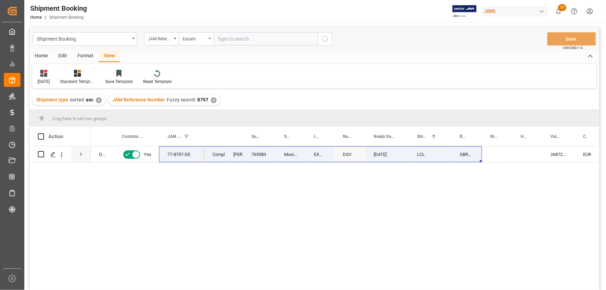
click at [225, 193] on div "O9,O5 Yes 77-8797-DE Completed JangGyu Kim 765983 Music & Sales Pro Equip GmbH …" at bounding box center [345, 220] width 508 height 148
click at [165, 170] on div "O9,O5 Yes 77-8797-DE Completed JangGyu Kim 765983 Music & Sales Pro Equip GmbH …" at bounding box center [345, 220] width 508 height 148
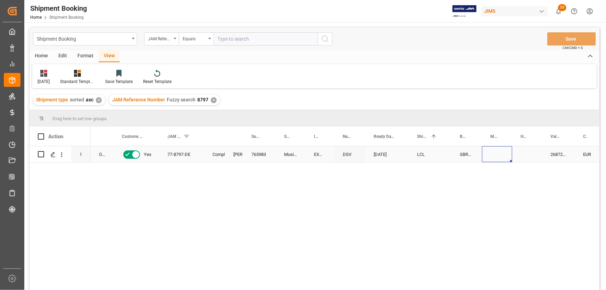
click at [503, 149] on div "Press SPACE to select this row." at bounding box center [497, 154] width 30 height 16
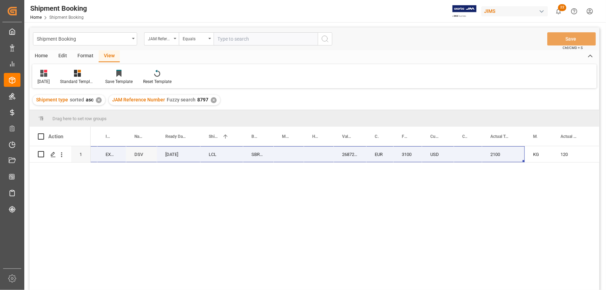
scroll to position [0, 222]
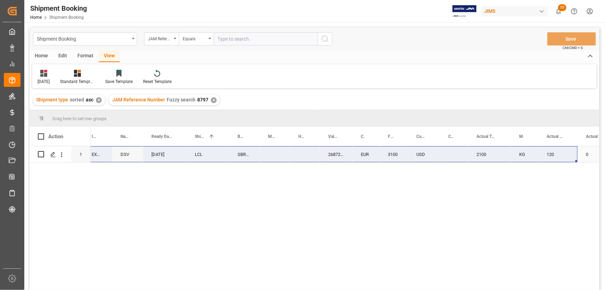
drag, startPoint x: 166, startPoint y: 153, endPoint x: 565, endPoint y: 158, distance: 399.1
click at [176, 38] on icon "open menu" at bounding box center [175, 38] width 3 height 1
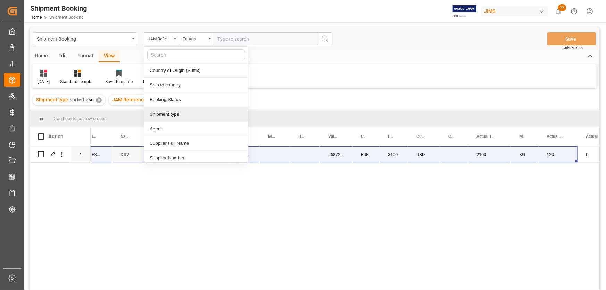
scroll to position [63, 0]
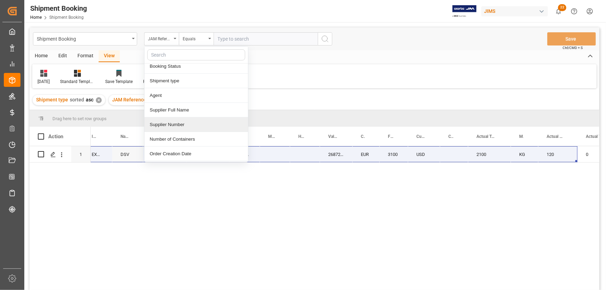
click at [163, 125] on div "Supplier Number" at bounding box center [195, 124] width 103 height 15
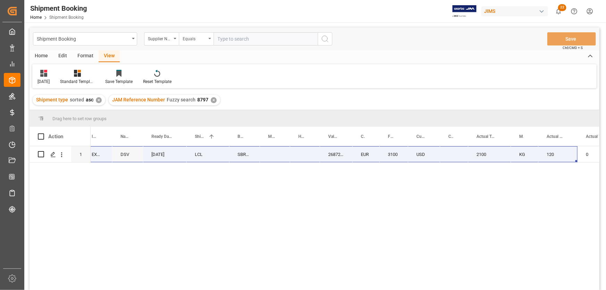
click at [211, 39] on div "Equals" at bounding box center [196, 38] width 35 height 13
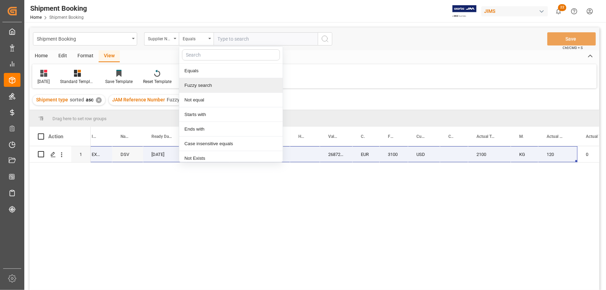
click at [201, 88] on div "Fuzzy search" at bounding box center [230, 85] width 103 height 15
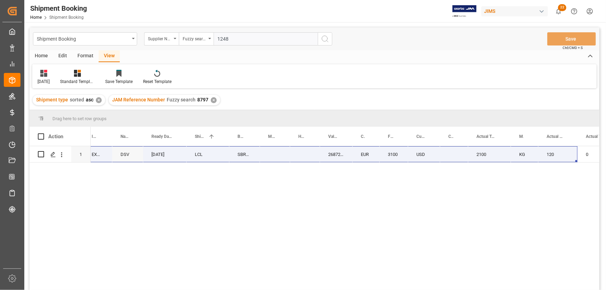
type input "1248"
click at [322, 38] on icon "search button" at bounding box center [325, 39] width 8 height 8
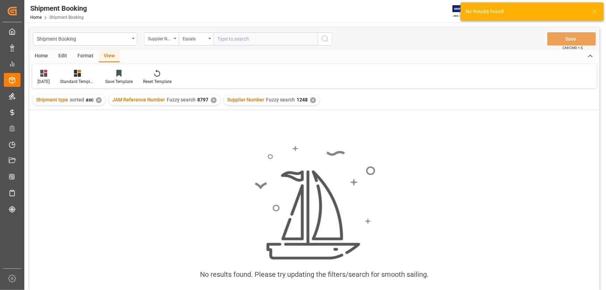
click at [211, 101] on div "✕" at bounding box center [214, 100] width 6 height 6
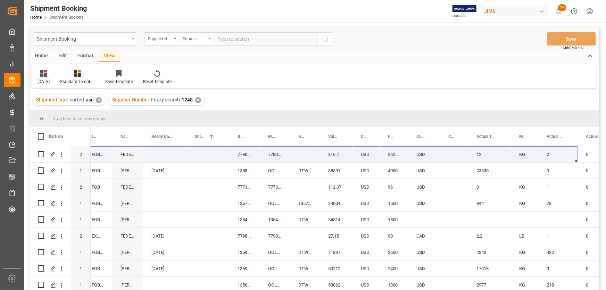
click at [107, 54] on div "View" at bounding box center [109, 56] width 21 height 12
click at [49, 80] on div "July 2025" at bounding box center [43, 81] width 12 height 6
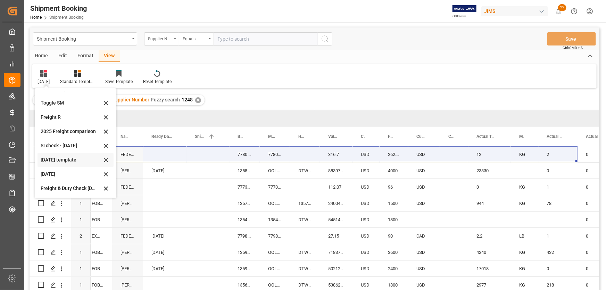
scroll to position [38, 0]
click at [46, 174] on div "July 2025" at bounding box center [71, 173] width 61 height 7
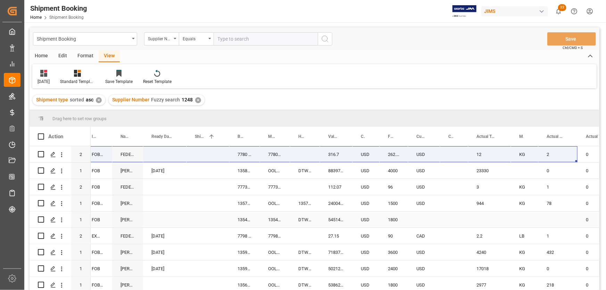
click at [187, 227] on div "Press SPACE to select this row." at bounding box center [207, 219] width 43 height 16
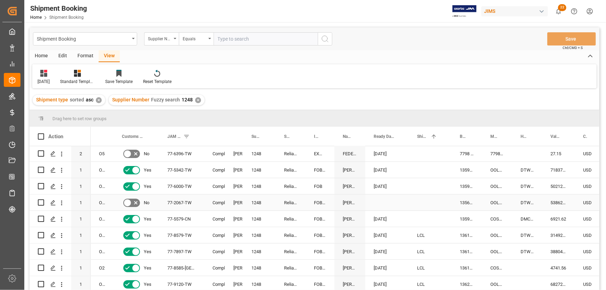
scroll to position [0, 0]
drag, startPoint x: 252, startPoint y: 152, endPoint x: 289, endPoint y: 155, distance: 37.3
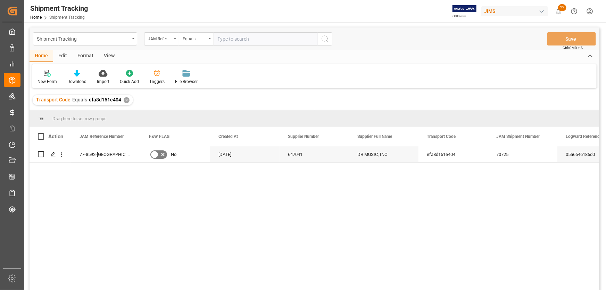
click at [107, 53] on div "View" at bounding box center [109, 56] width 21 height 12
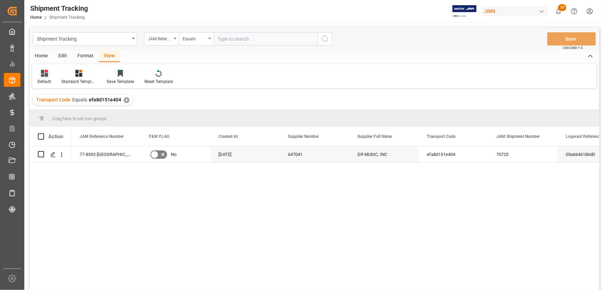
click at [40, 79] on div "Default" at bounding box center [44, 81] width 14 height 6
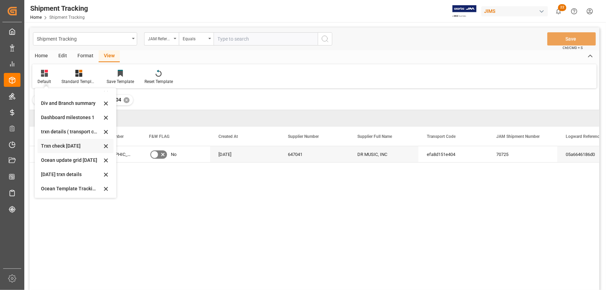
scroll to position [66, 0]
click at [54, 171] on div "[DATE] trxn details" at bounding box center [71, 173] width 61 height 7
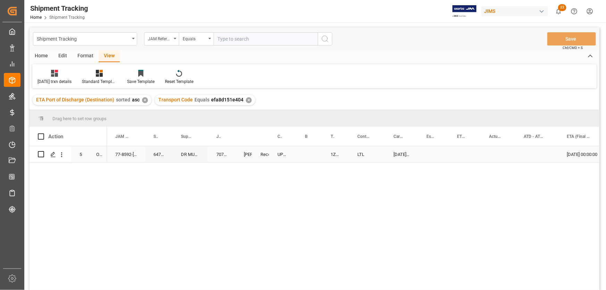
click at [332, 152] on div "1Z2356X36848089089" at bounding box center [335, 154] width 27 height 16
click at [132, 40] on div "Shipment Tracking" at bounding box center [85, 38] width 104 height 13
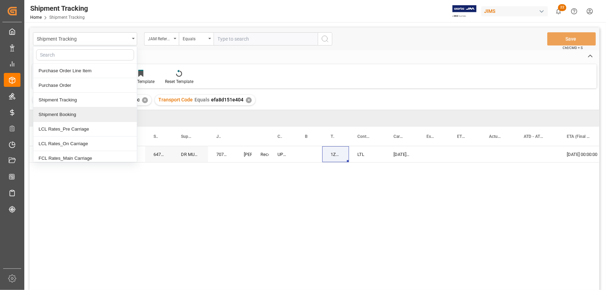
click at [56, 110] on div "Shipment Booking" at bounding box center [84, 114] width 103 height 15
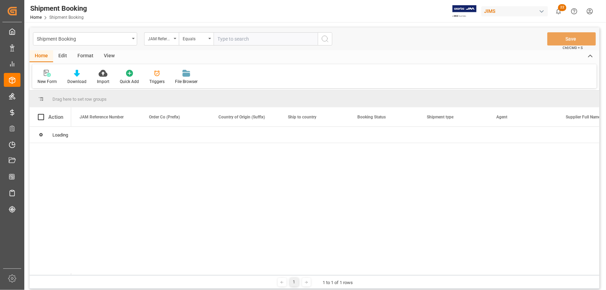
click at [120, 158] on div at bounding box center [335, 201] width 528 height 148
click at [85, 56] on div "Format" at bounding box center [85, 56] width 26 height 12
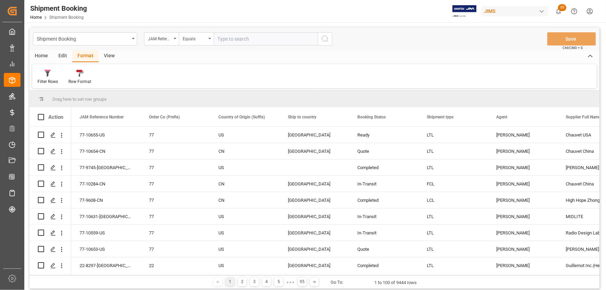
click at [44, 56] on div "Home" at bounding box center [41, 56] width 24 height 12
click at [47, 79] on div "New Form" at bounding box center [46, 81] width 19 height 6
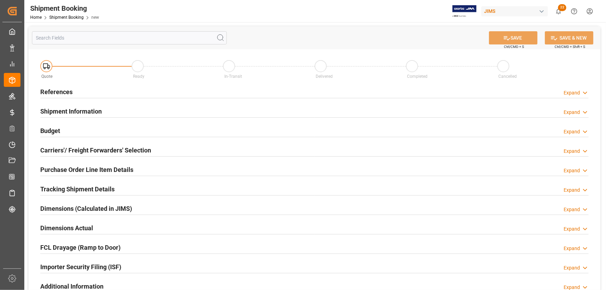
click at [54, 90] on h2 "References" at bounding box center [56, 91] width 32 height 9
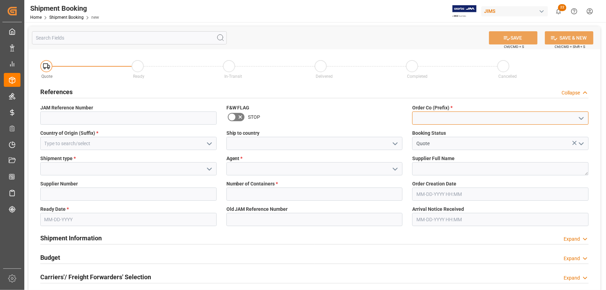
click at [423, 117] on input at bounding box center [500, 117] width 176 height 13
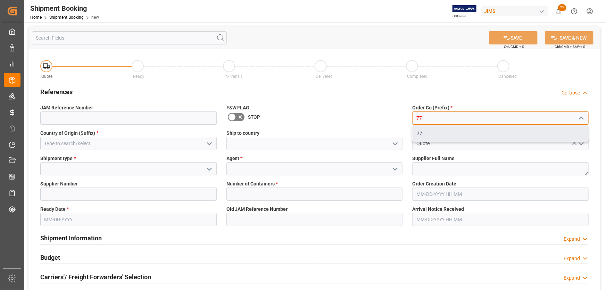
click at [436, 132] on div "77" at bounding box center [500, 134] width 176 height 16
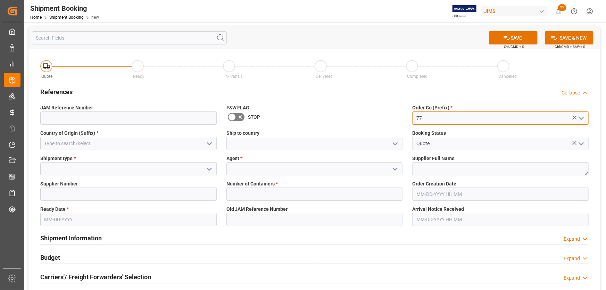
type input "77"
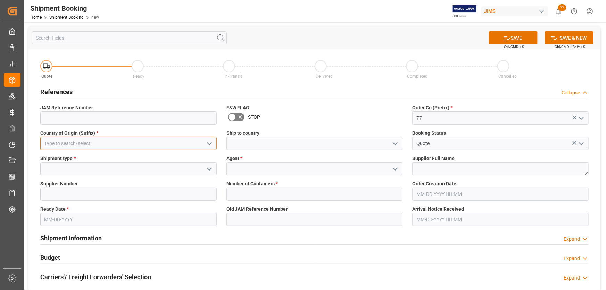
click at [54, 140] on input at bounding box center [128, 143] width 176 height 13
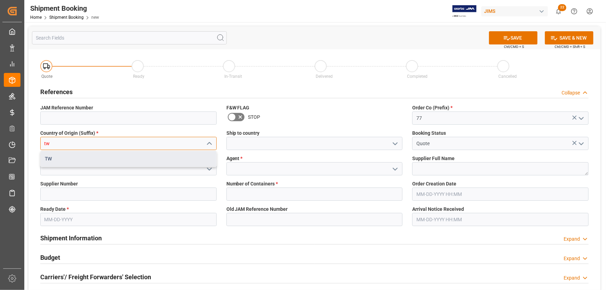
click at [51, 157] on div "TW" at bounding box center [129, 159] width 176 height 16
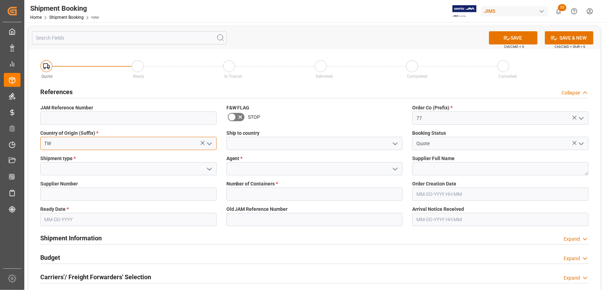
type input "TW"
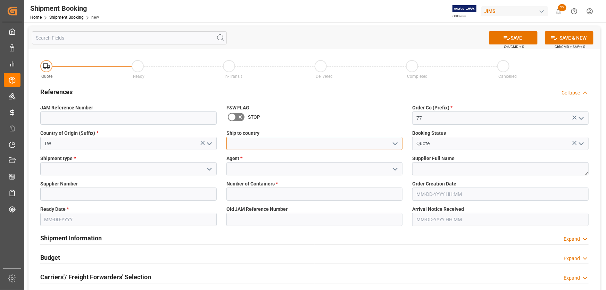
click at [247, 143] on input at bounding box center [314, 143] width 176 height 13
type input "[GEOGRAPHIC_DATA]"
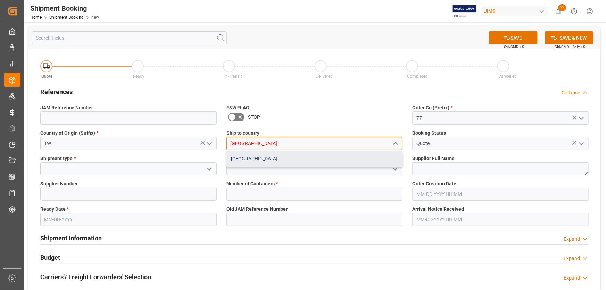
click at [252, 158] on div "[GEOGRAPHIC_DATA]" at bounding box center [315, 159] width 176 height 16
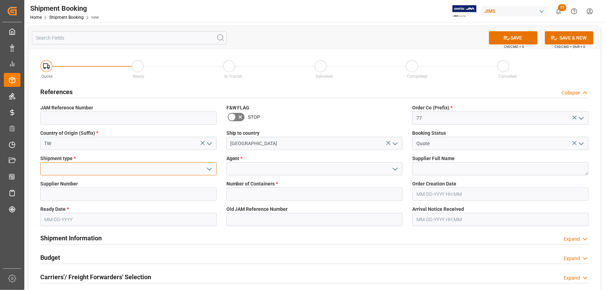
click at [83, 167] on input at bounding box center [128, 168] width 176 height 13
click at [207, 170] on icon "open menu" at bounding box center [209, 169] width 8 height 8
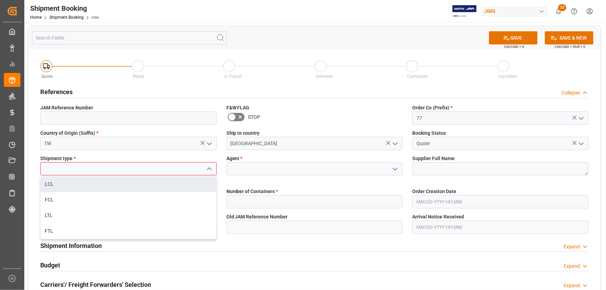
click at [48, 186] on div "LCL" at bounding box center [129, 184] width 176 height 16
type input "LCL"
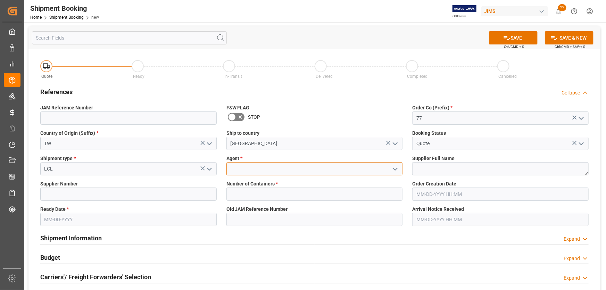
click at [253, 168] on input at bounding box center [314, 168] width 176 height 13
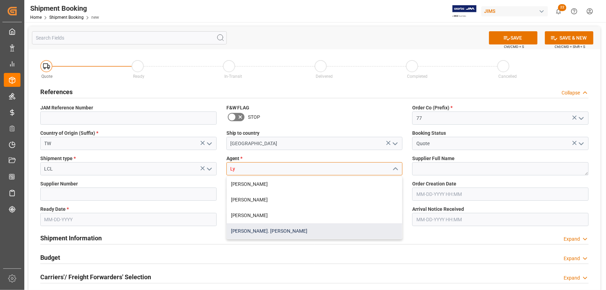
click at [256, 231] on div "[PERSON_NAME]. [PERSON_NAME]" at bounding box center [315, 231] width 176 height 16
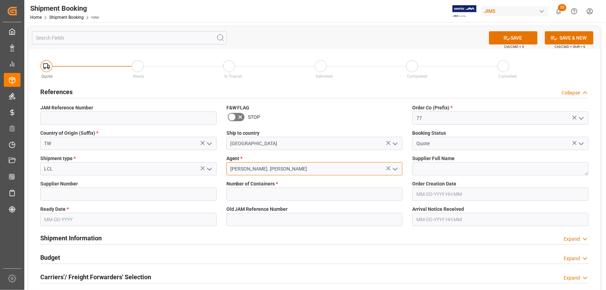
type input "[PERSON_NAME]. [PERSON_NAME]"
click at [431, 168] on textarea at bounding box center [500, 168] width 176 height 13
click at [83, 190] on input at bounding box center [128, 193] width 176 height 13
paste input "1248 Reliance International Corp."
drag, startPoint x: 58, startPoint y: 197, endPoint x: 137, endPoint y: 197, distance: 78.8
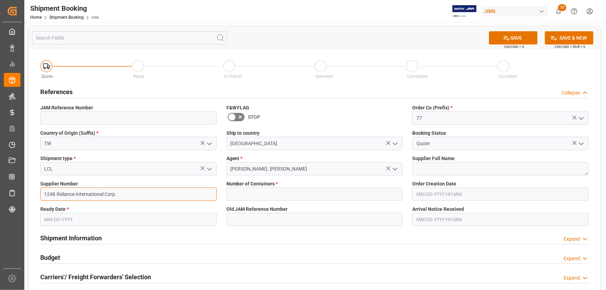
click at [137, 197] on input "1248 Reliance International Corp." at bounding box center [128, 193] width 176 height 13
type input "1248"
click at [426, 169] on textarea at bounding box center [500, 168] width 176 height 13
paste textarea "Reliance International Corp."
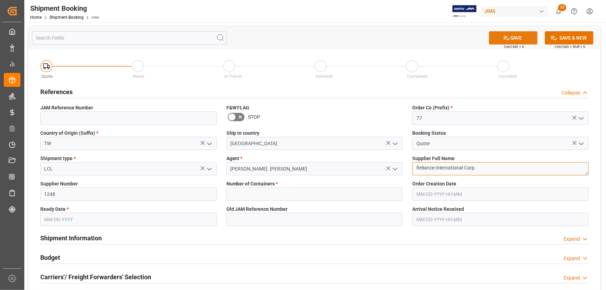
type textarea "Reliance International Corp."
click at [510, 35] on button "SAVE" at bounding box center [513, 37] width 49 height 13
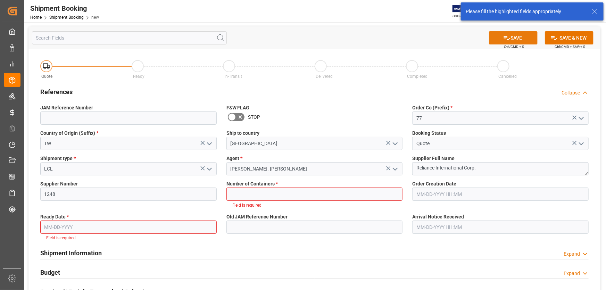
scroll to position [38, 0]
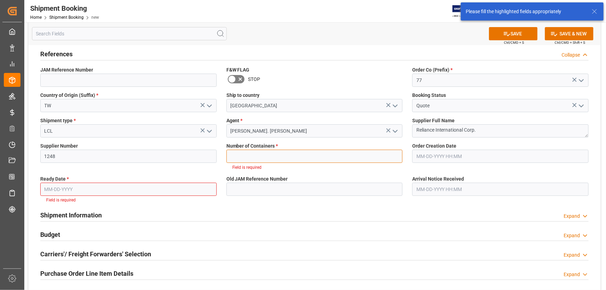
click at [261, 157] on input "text" at bounding box center [314, 156] width 176 height 13
type input "0"
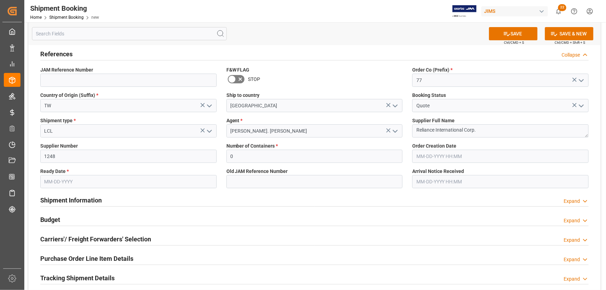
click at [84, 184] on input "text" at bounding box center [128, 181] width 176 height 13
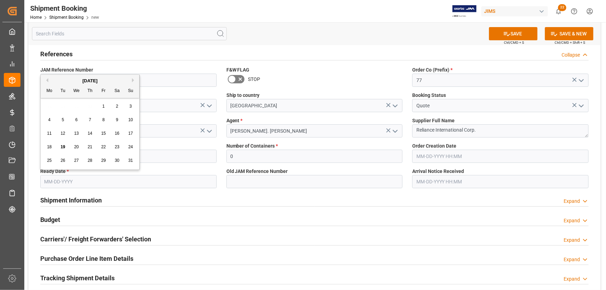
click at [133, 80] on button "Next Month" at bounding box center [134, 80] width 4 height 4
click at [89, 106] on span "4" at bounding box center [90, 106] width 2 height 5
type input "[DATE]"
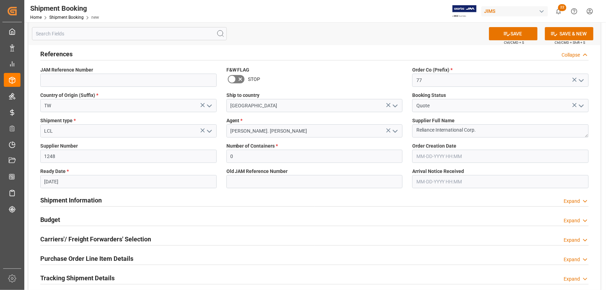
click at [135, 184] on input "[DATE]" at bounding box center [128, 181] width 176 height 13
click at [185, 152] on input "1248" at bounding box center [128, 156] width 176 height 13
click at [506, 33] on icon at bounding box center [506, 33] width 7 height 7
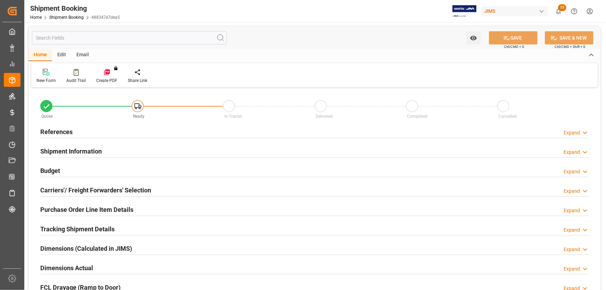
type input "0"
type input "[DATE]"
click at [55, 129] on h2 "References" at bounding box center [56, 131] width 32 height 9
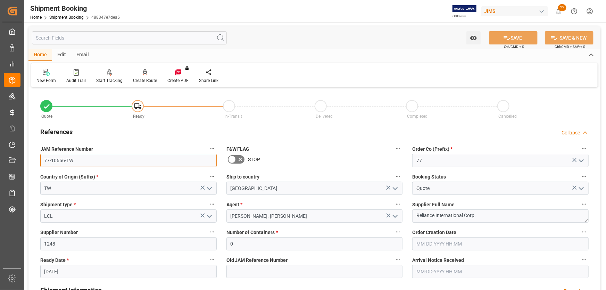
drag, startPoint x: 73, startPoint y: 161, endPoint x: 37, endPoint y: 161, distance: 36.4
click at [37, 161] on div "JAM Reference Number 77-10656-TW" at bounding box center [128, 156] width 186 height 28
